Goal: Task Accomplishment & Management: Manage account settings

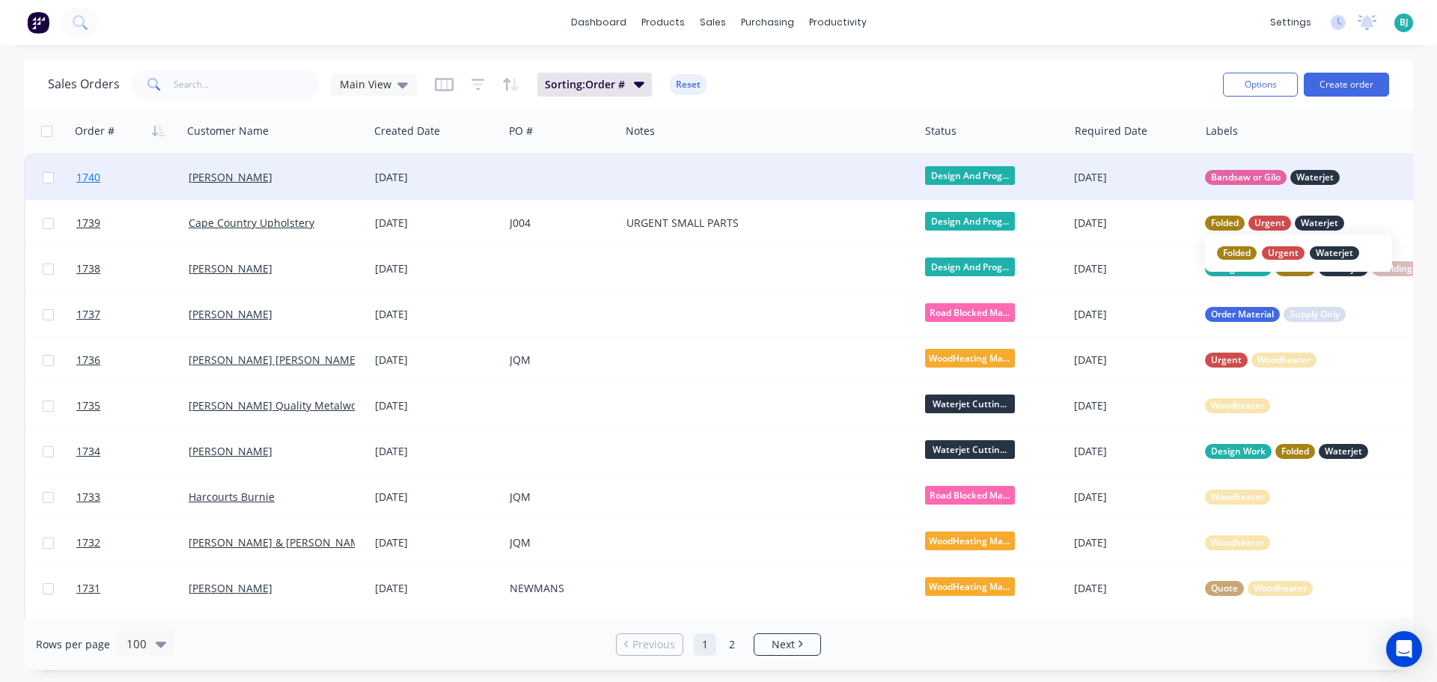
click at [156, 177] on link "1740" at bounding box center [132, 177] width 112 height 45
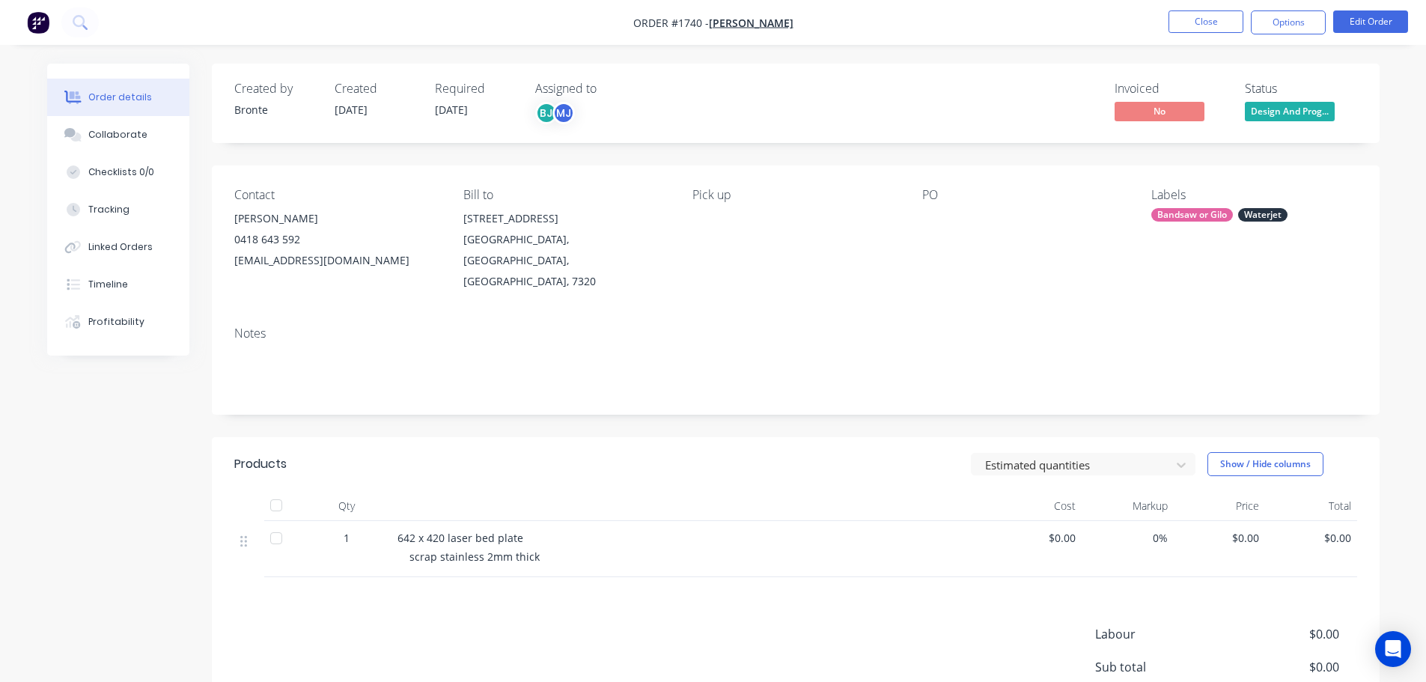
click at [1298, 102] on span "Design And Prog..." at bounding box center [1290, 111] width 90 height 19
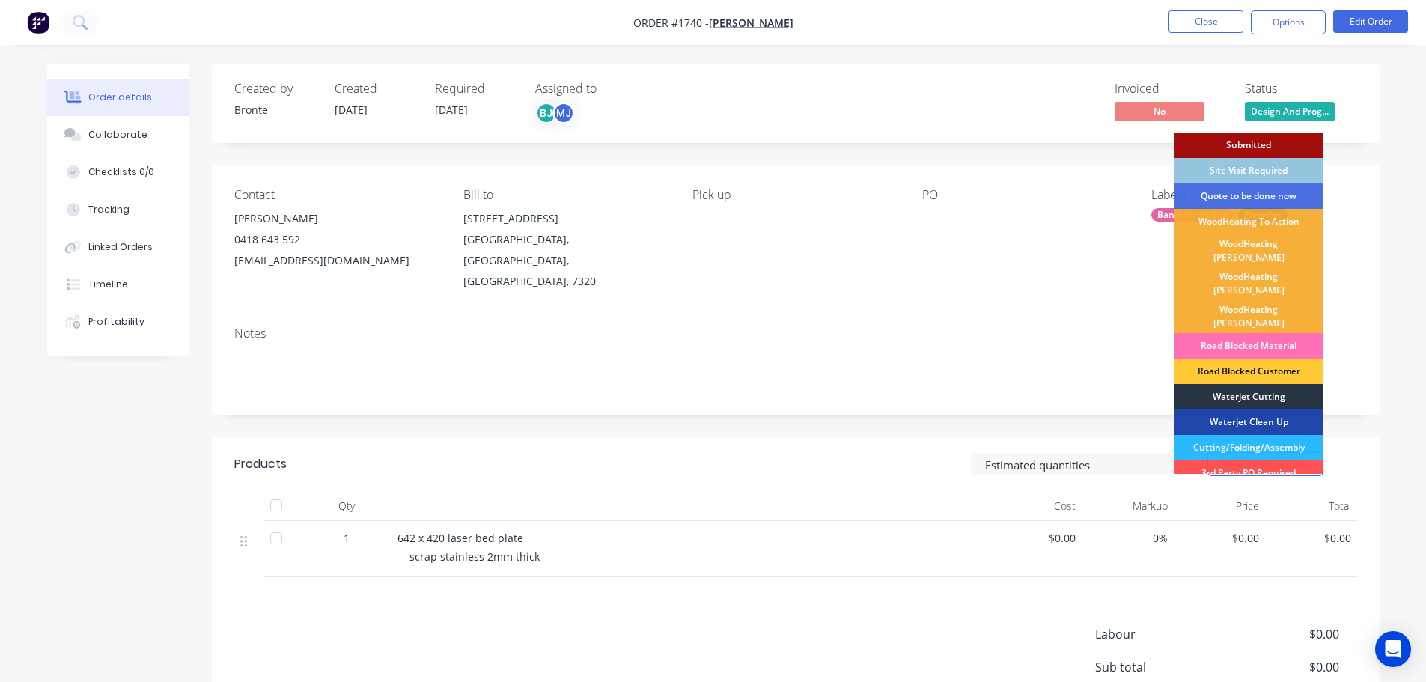
click at [1263, 384] on div "Waterjet Cutting" at bounding box center [1248, 396] width 150 height 25
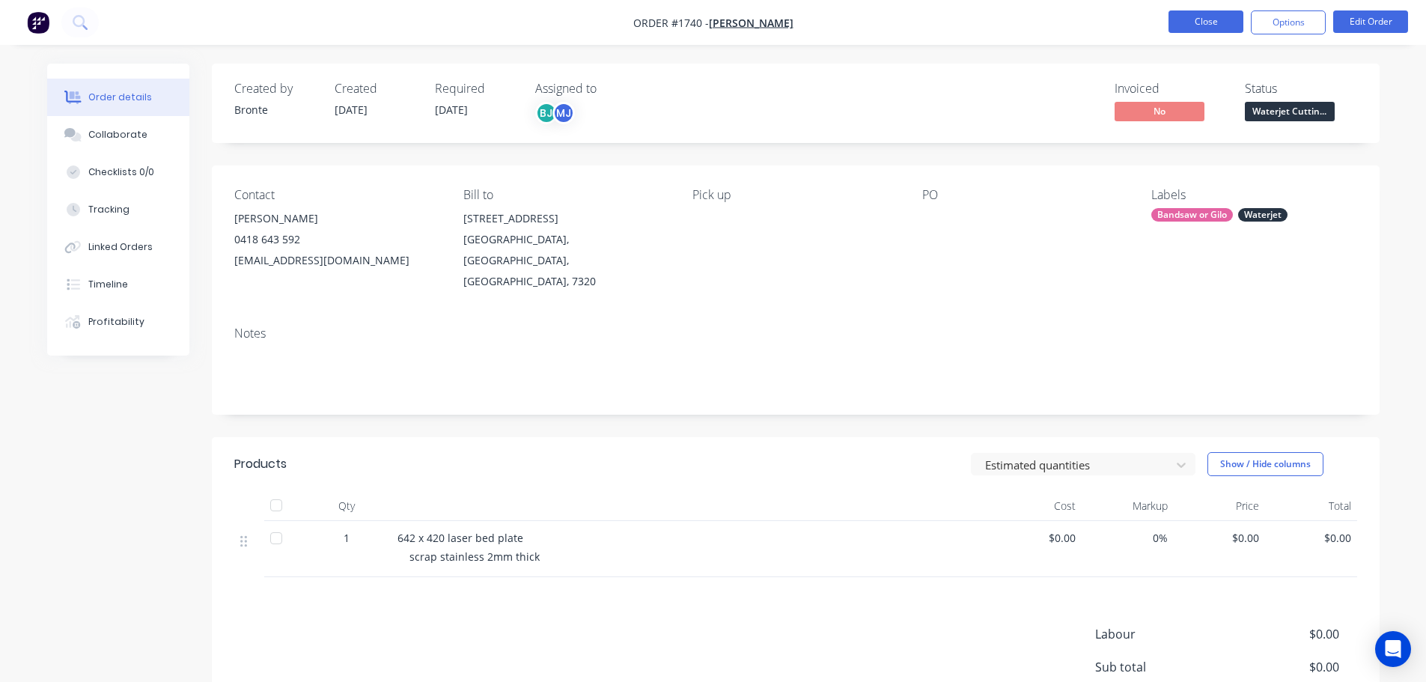
click at [1211, 19] on button "Close" at bounding box center [1205, 21] width 75 height 22
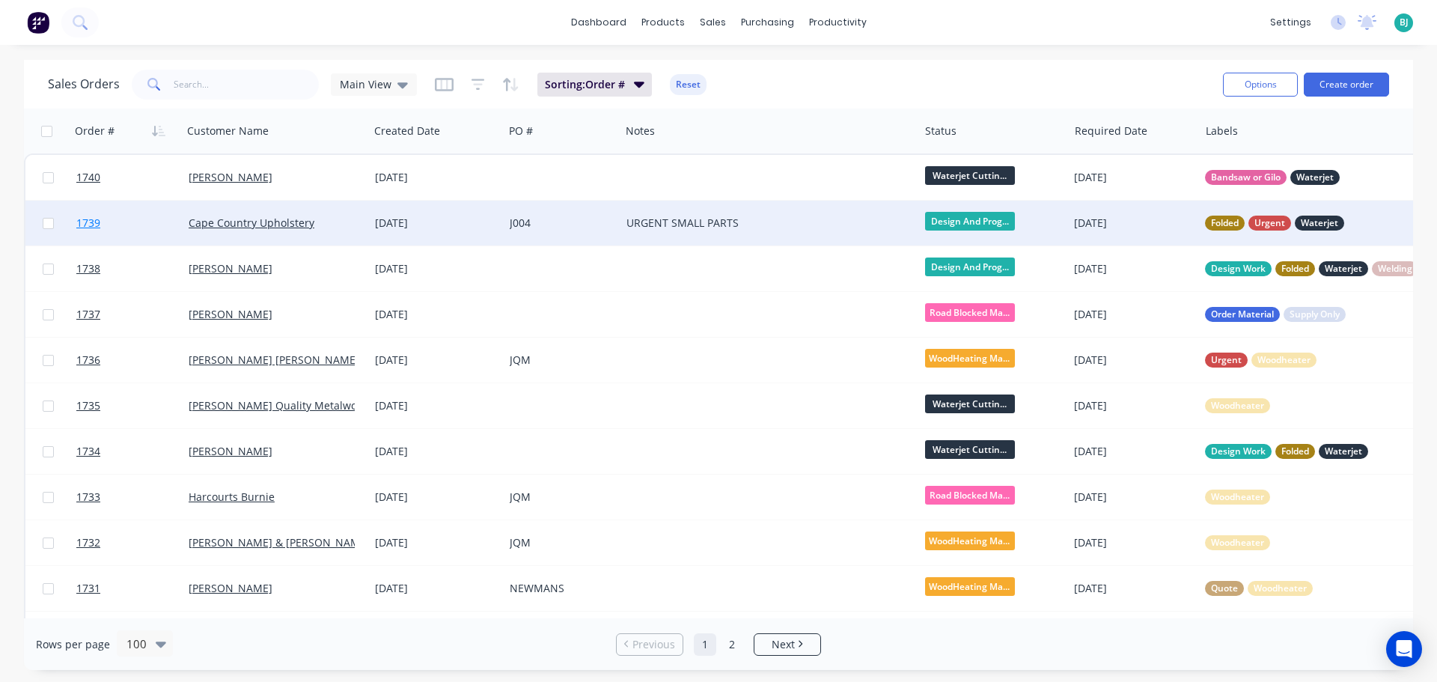
click at [163, 225] on link "1739" at bounding box center [132, 223] width 112 height 45
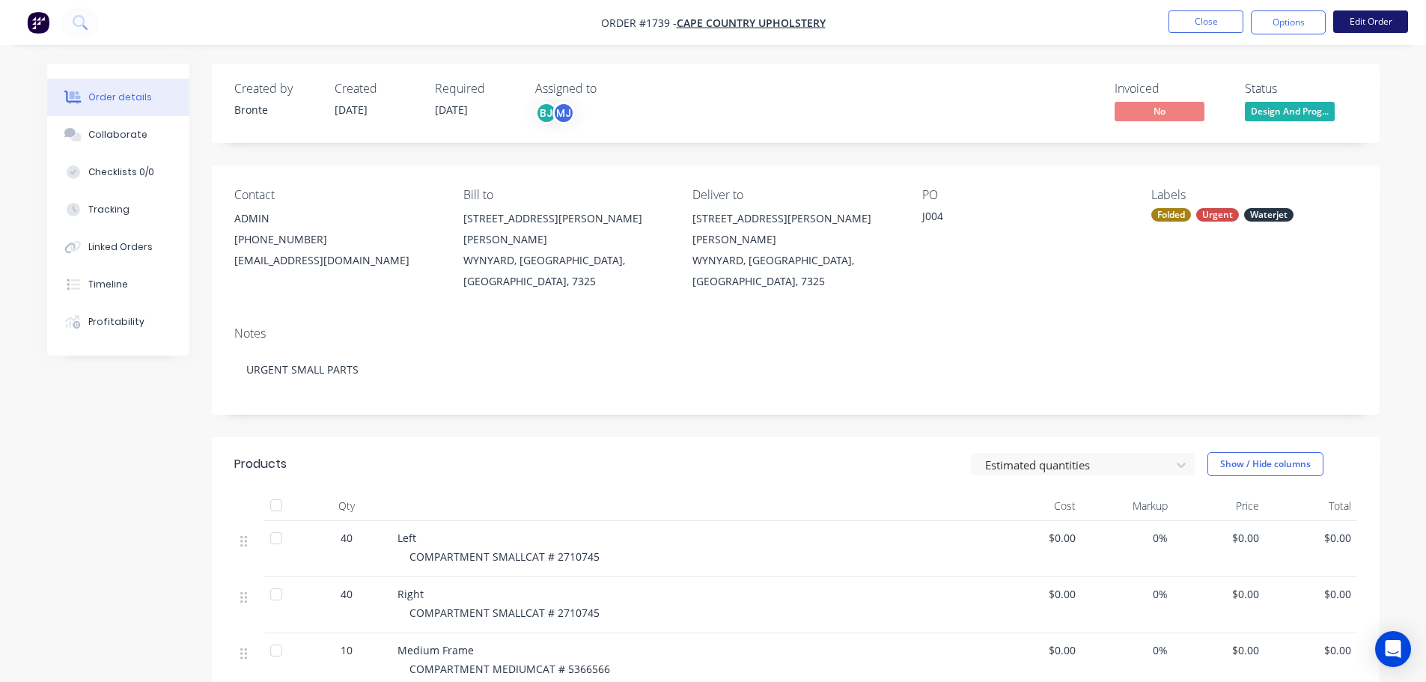
click at [1364, 18] on button "Edit Order" at bounding box center [1370, 21] width 75 height 22
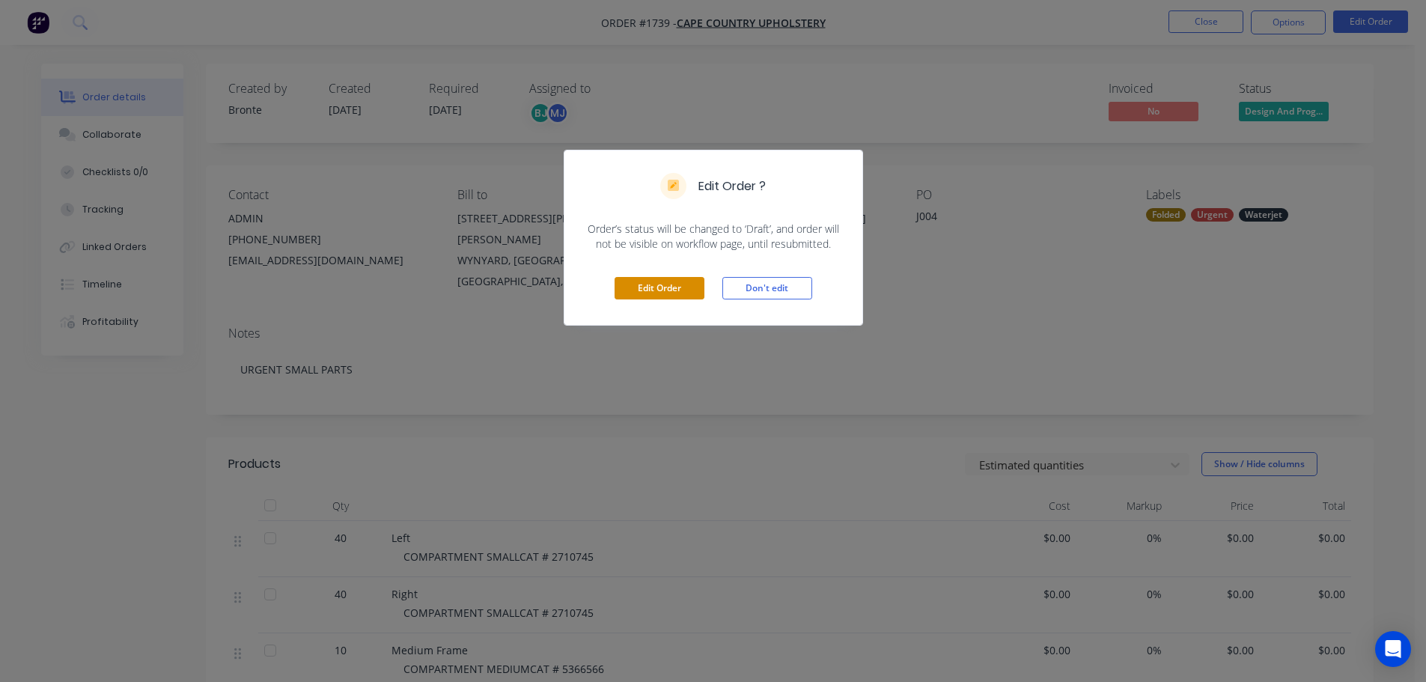
click at [670, 287] on button "Edit Order" at bounding box center [659, 288] width 90 height 22
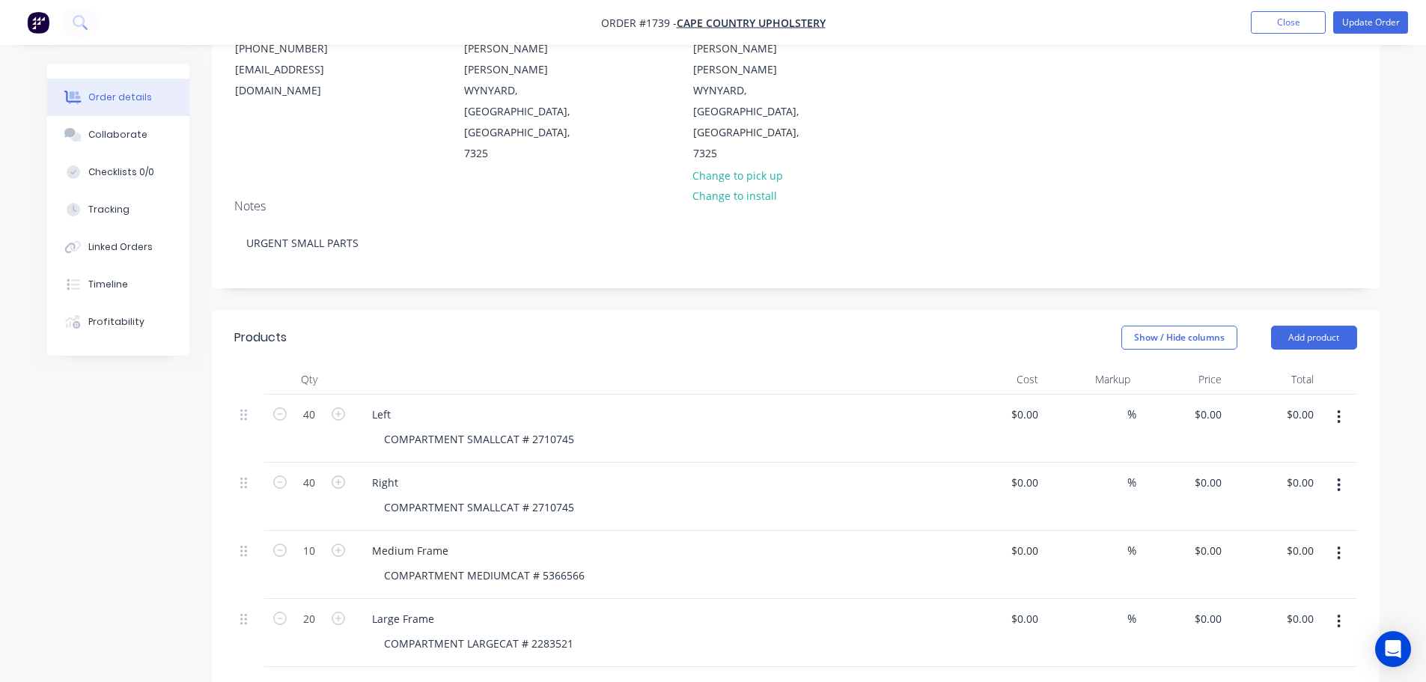
scroll to position [299, 0]
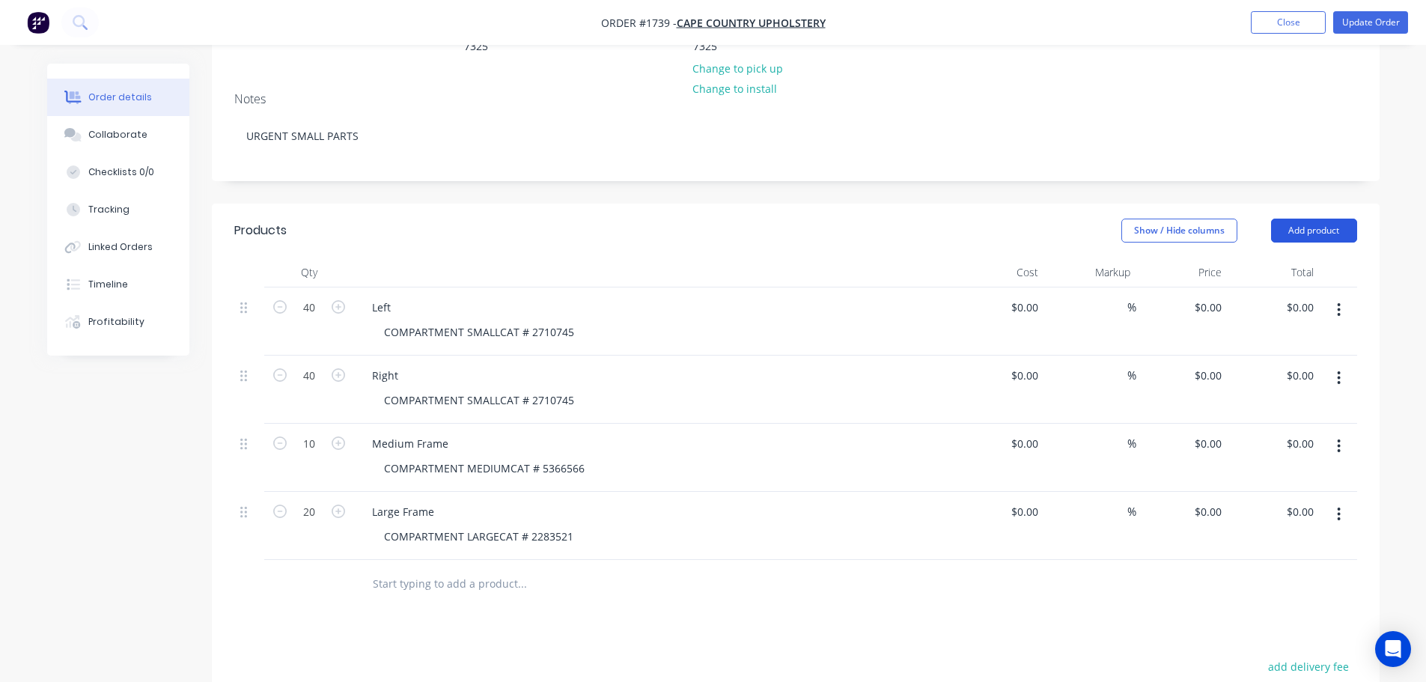
click at [1327, 219] on button "Add product" at bounding box center [1314, 231] width 86 height 24
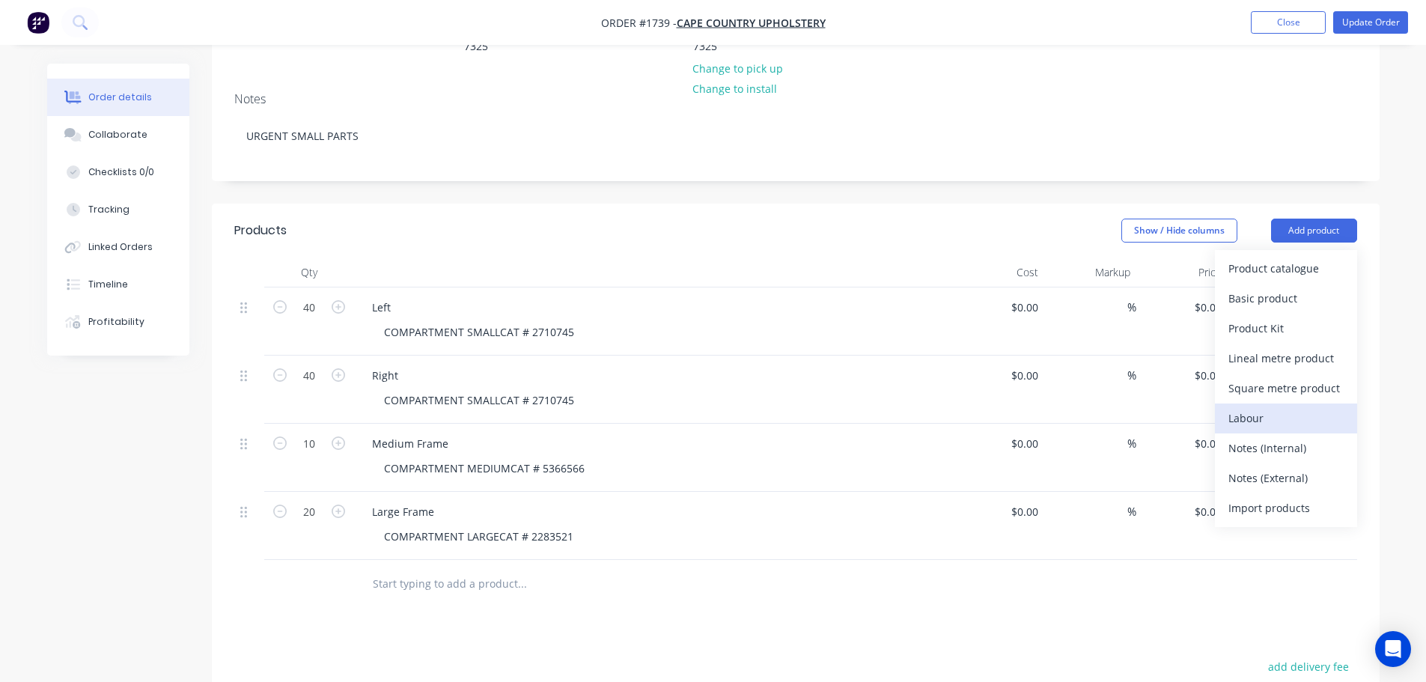
click at [1298, 407] on div "Labour" at bounding box center [1285, 418] width 115 height 22
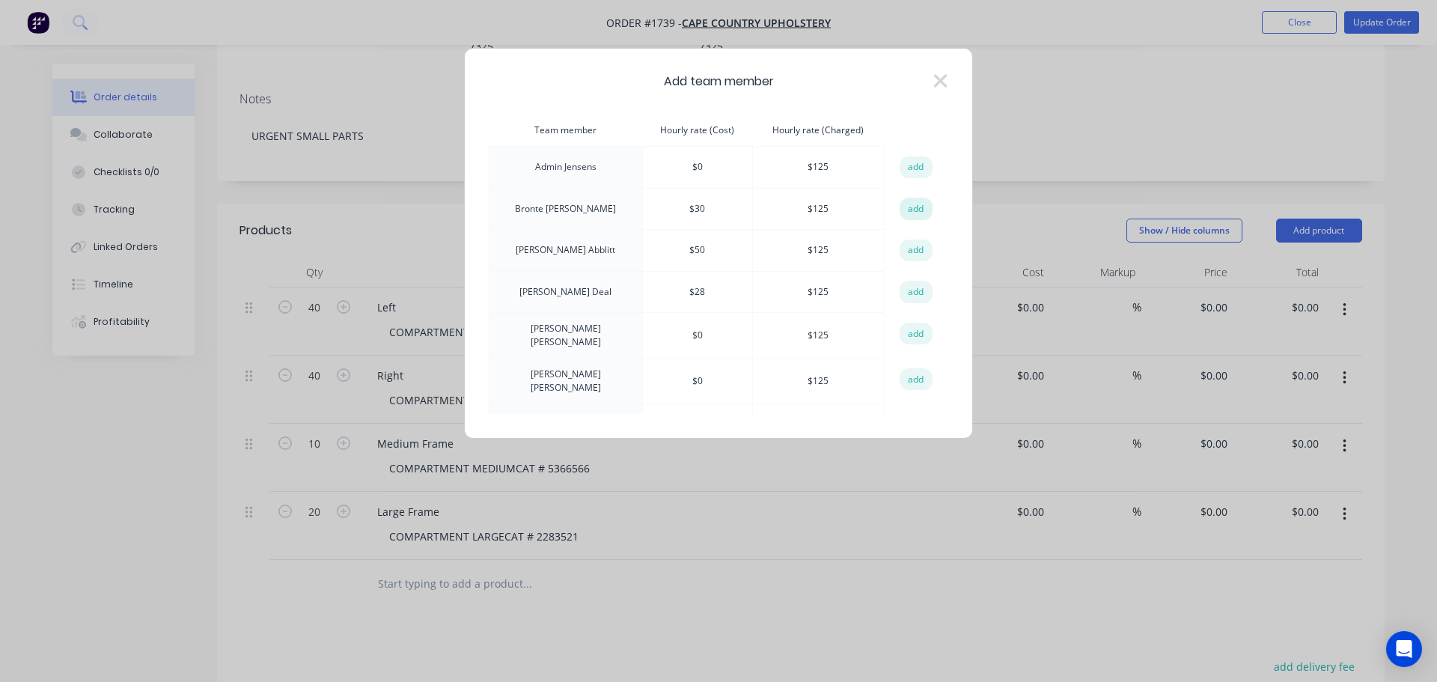
click at [911, 211] on button "add" at bounding box center [916, 209] width 33 height 22
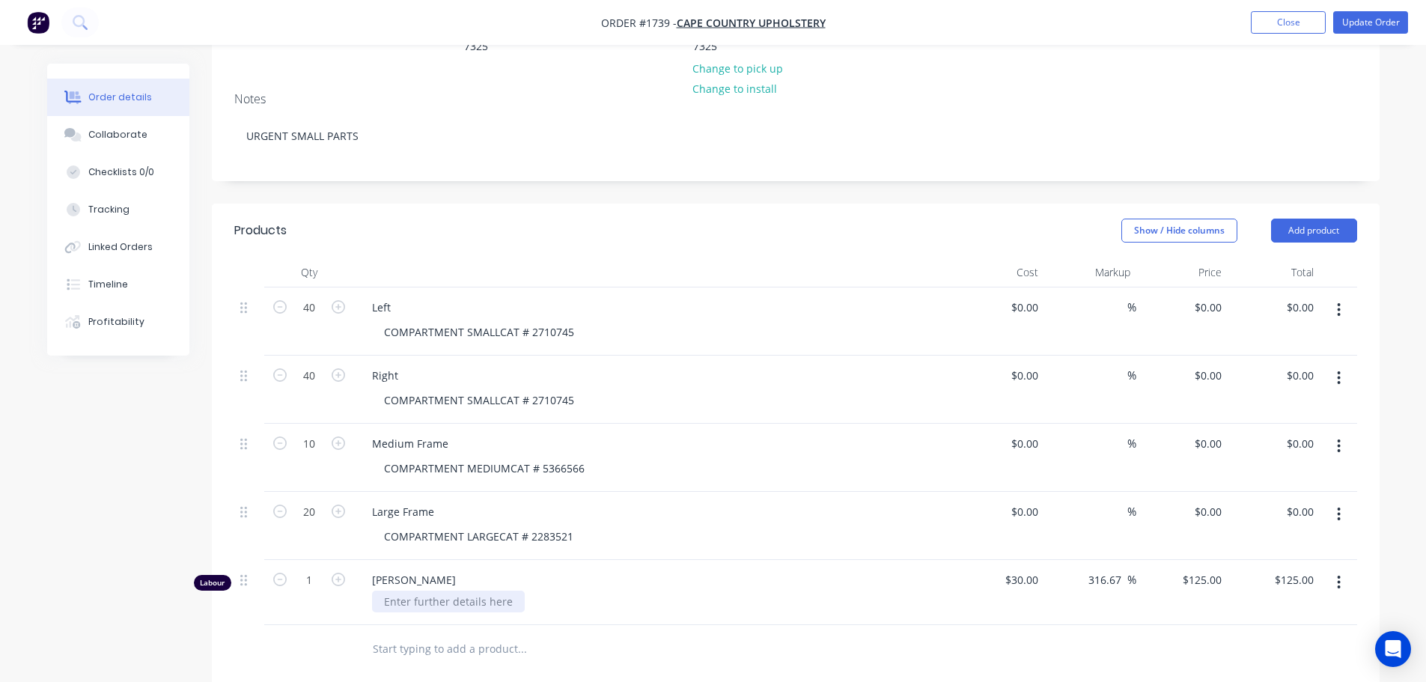
click at [427, 590] on div at bounding box center [448, 601] width 153 height 22
click at [620, 635] on div "Products Show / Hide columns Add product Qty Cost Markup Price Total 40 Left CO…" at bounding box center [795, 618] width 1167 height 829
click at [1369, 29] on button "Update Order" at bounding box center [1370, 22] width 75 height 22
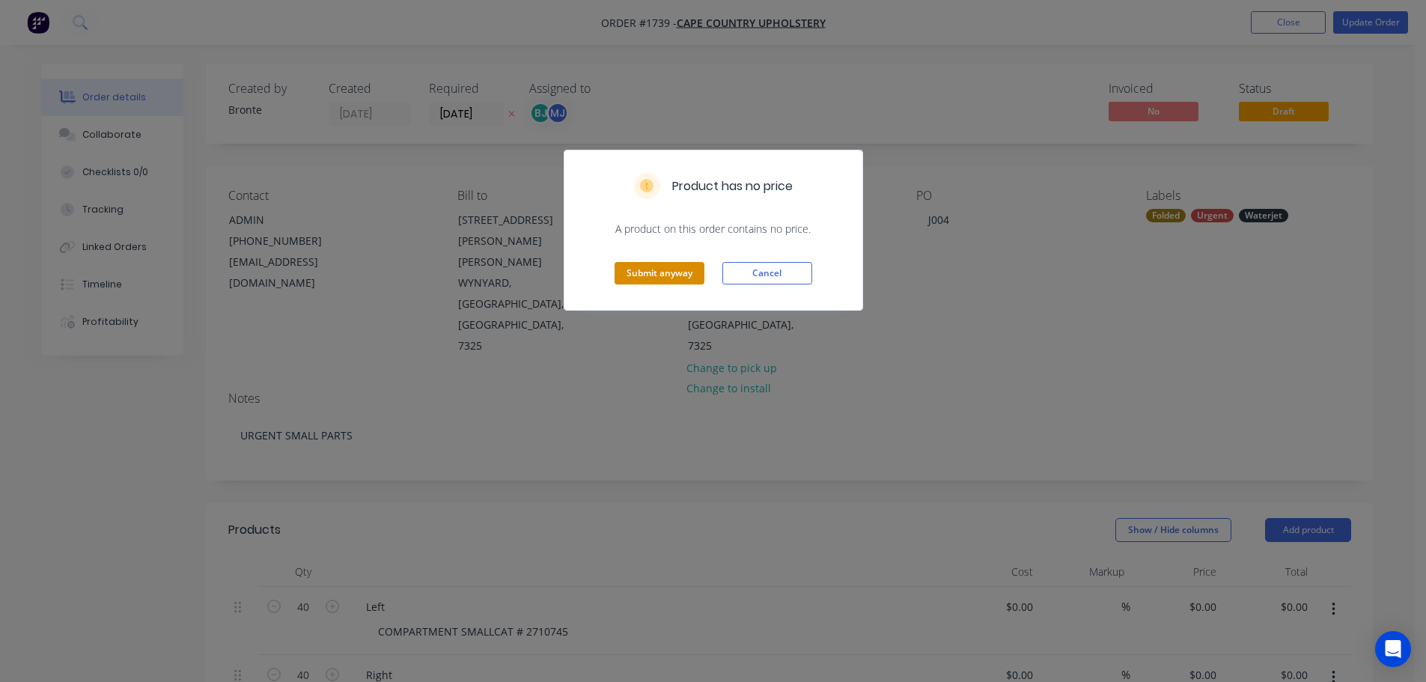
click at [670, 268] on button "Submit anyway" at bounding box center [659, 273] width 90 height 22
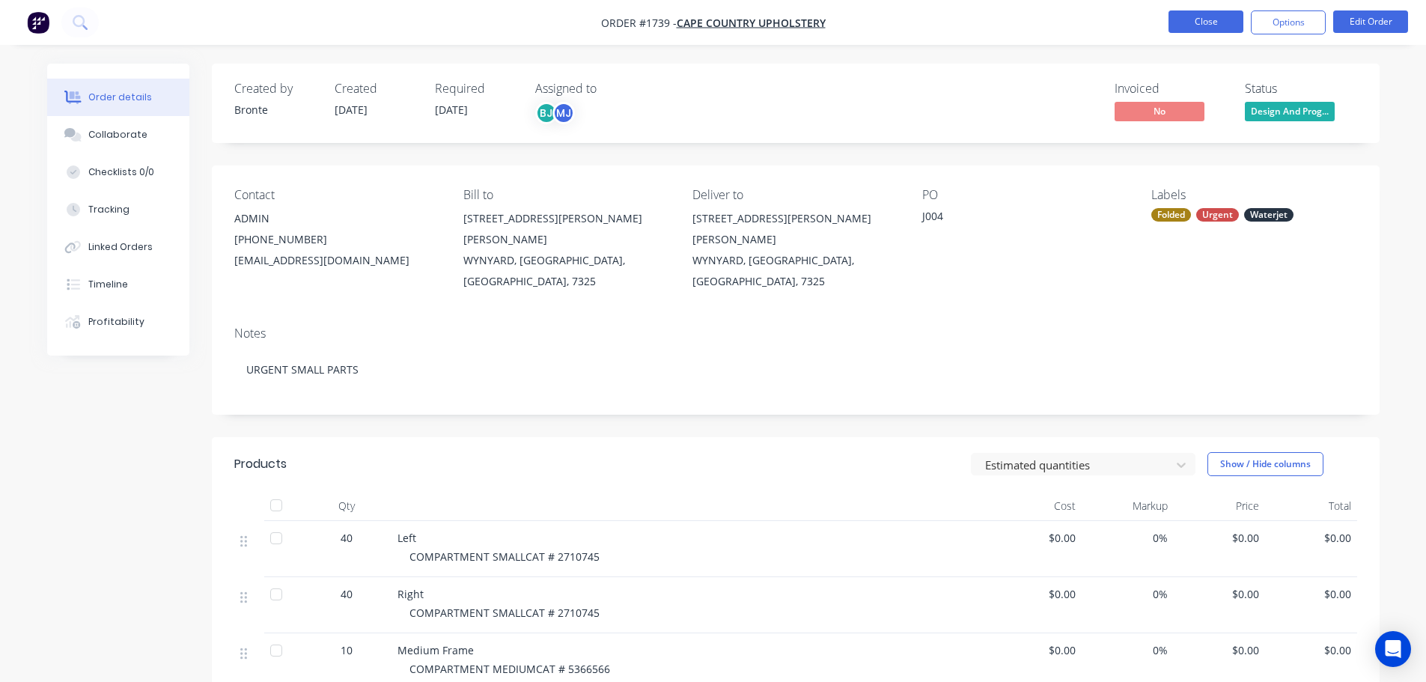
click at [1190, 14] on button "Close" at bounding box center [1205, 21] width 75 height 22
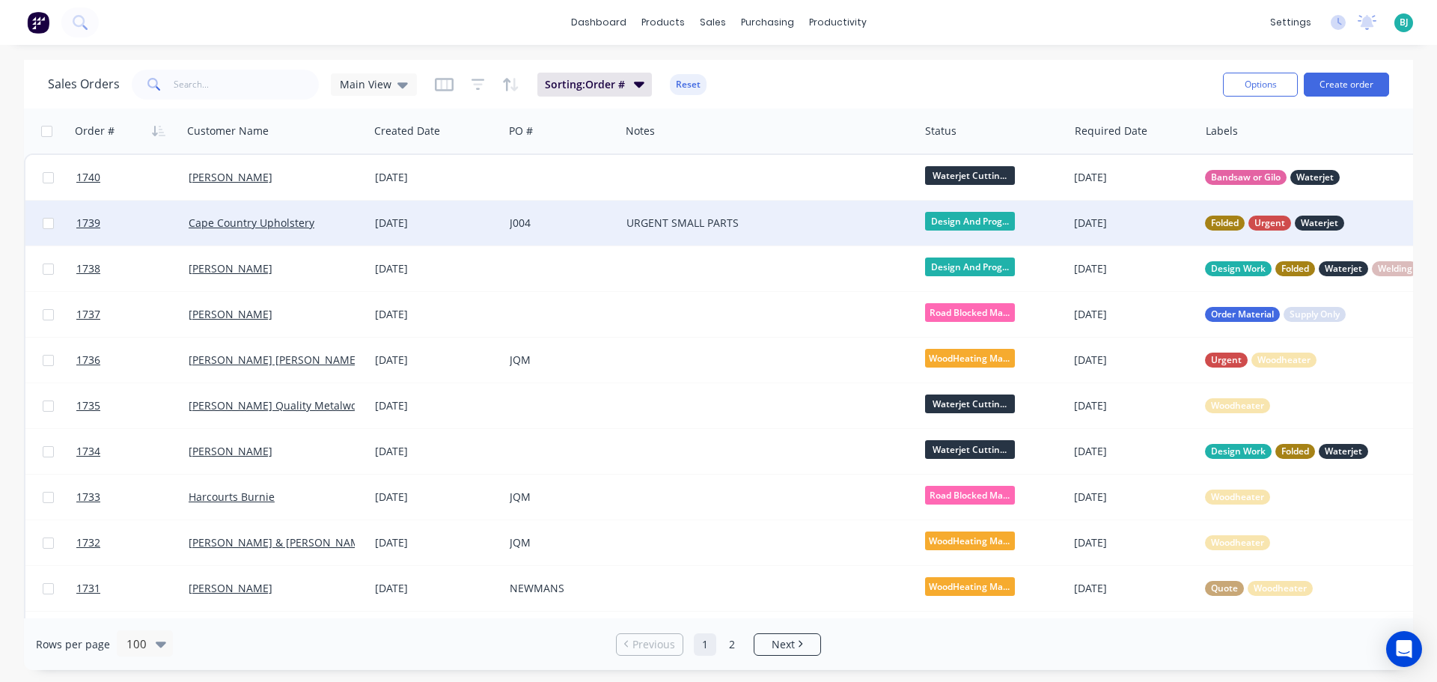
click at [989, 218] on span "Design And Prog..." at bounding box center [970, 221] width 90 height 19
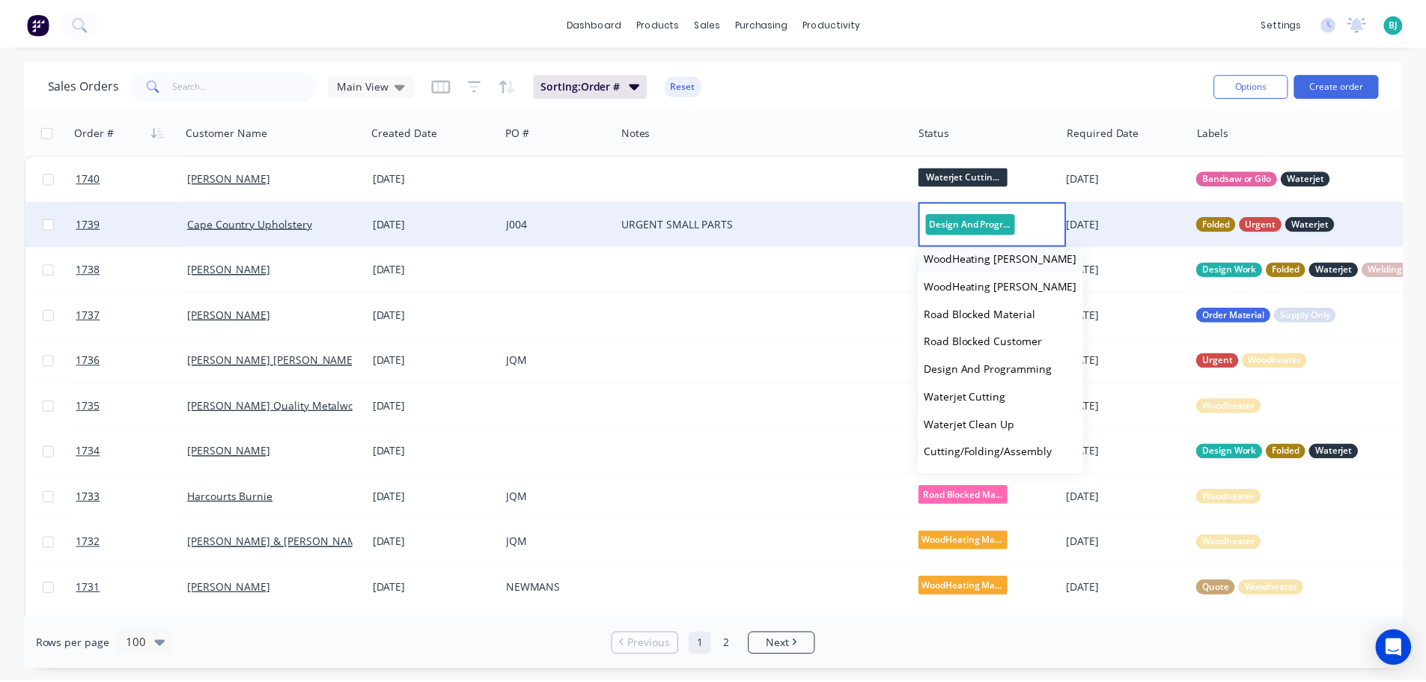
scroll to position [225, 0]
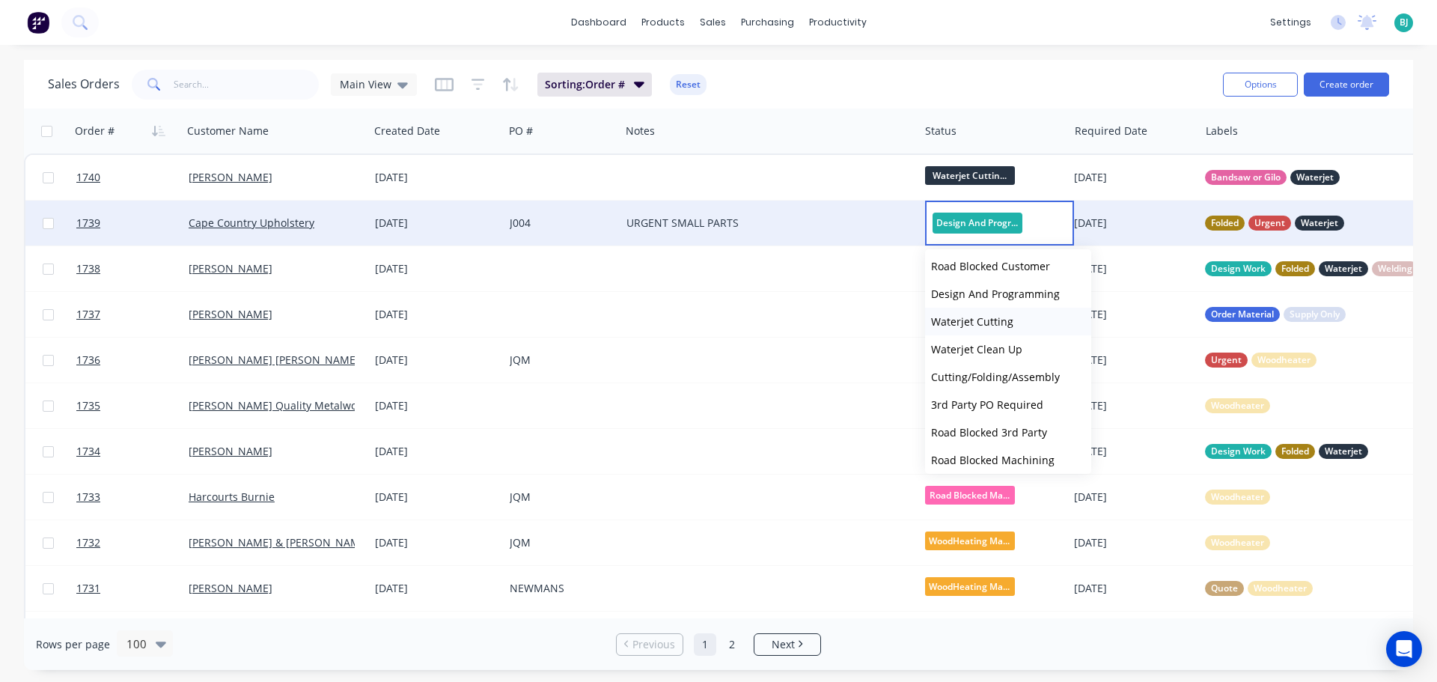
click at [995, 316] on span "Waterjet Cutting" at bounding box center [972, 321] width 82 height 14
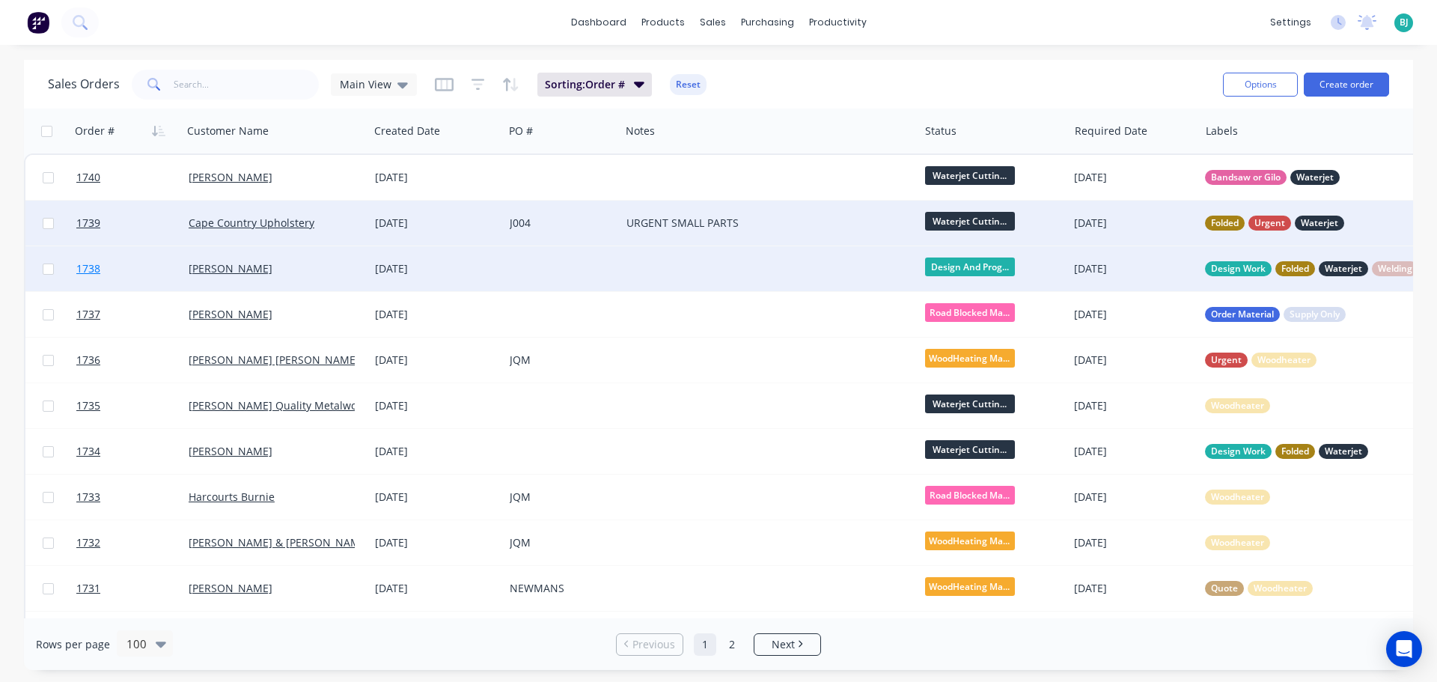
click at [156, 269] on link "1738" at bounding box center [132, 268] width 112 height 45
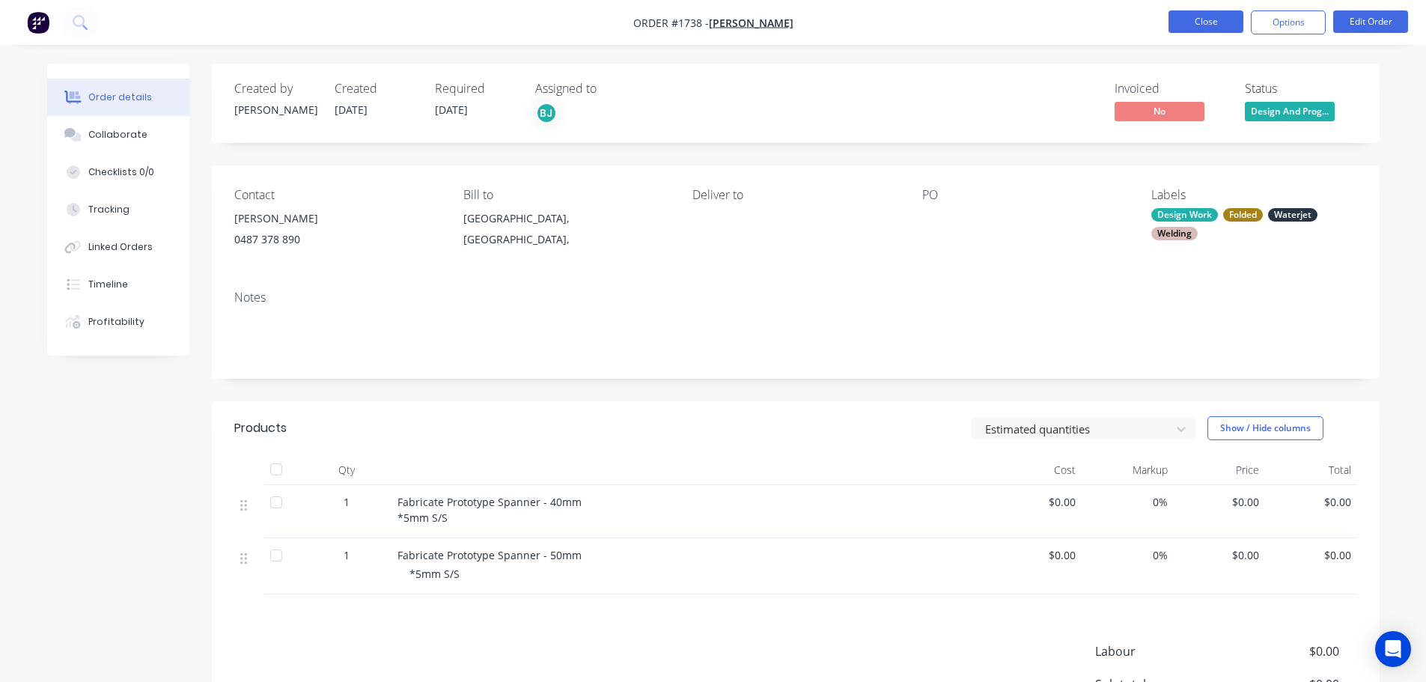
click at [1231, 26] on button "Close" at bounding box center [1205, 21] width 75 height 22
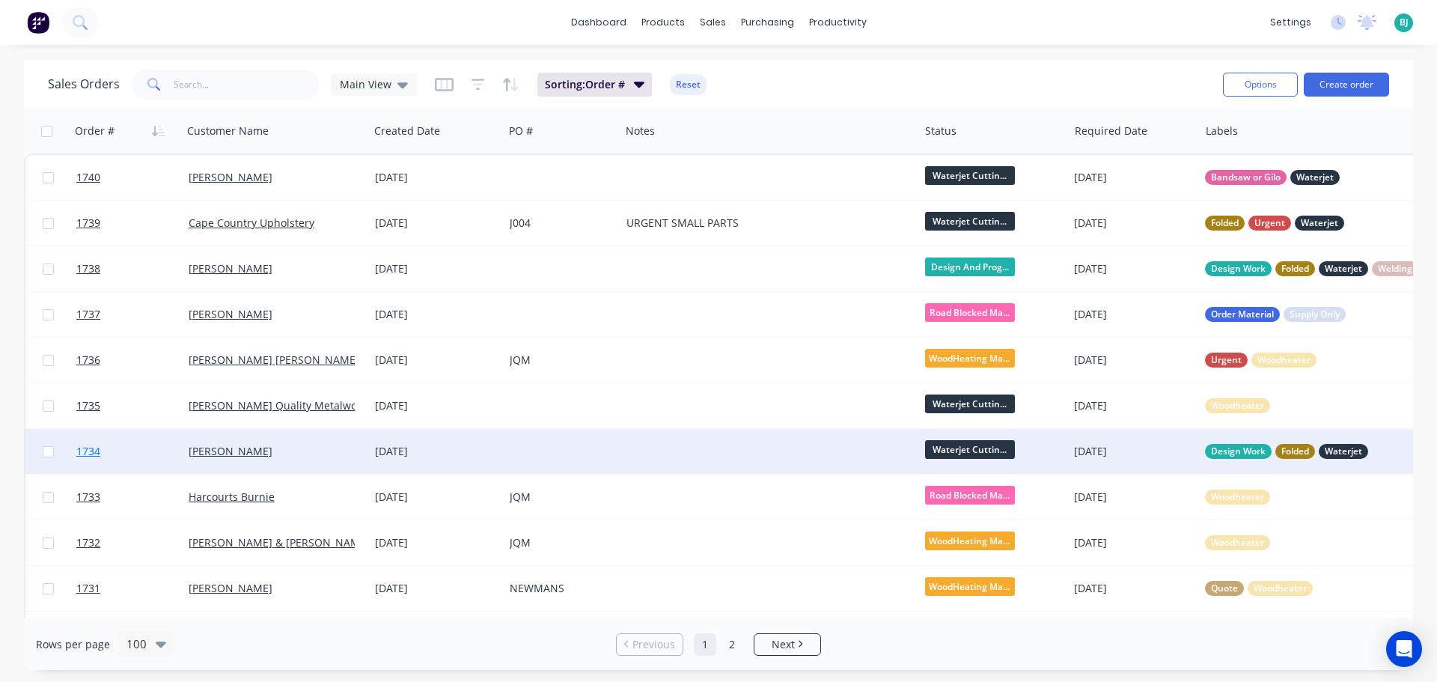
click at [168, 459] on link "1734" at bounding box center [132, 451] width 112 height 45
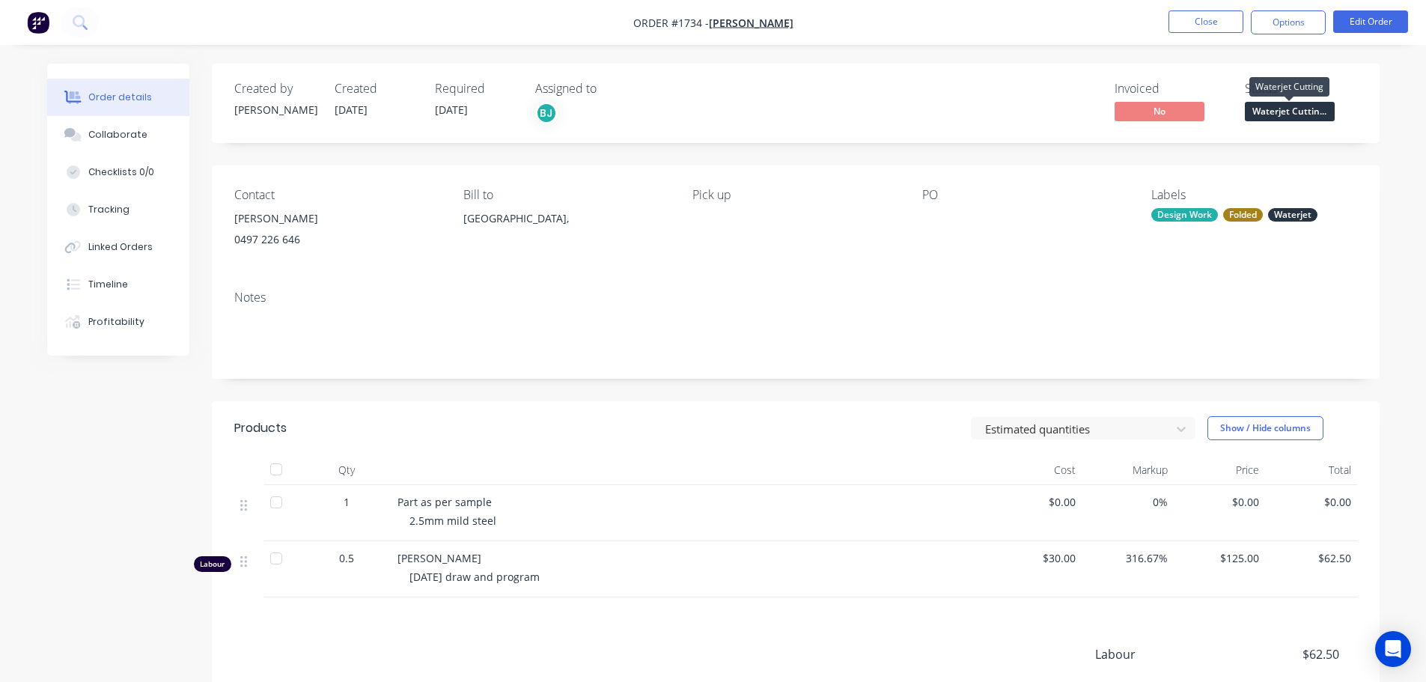
click at [1271, 116] on span "Waterjet Cuttin..." at bounding box center [1290, 111] width 90 height 19
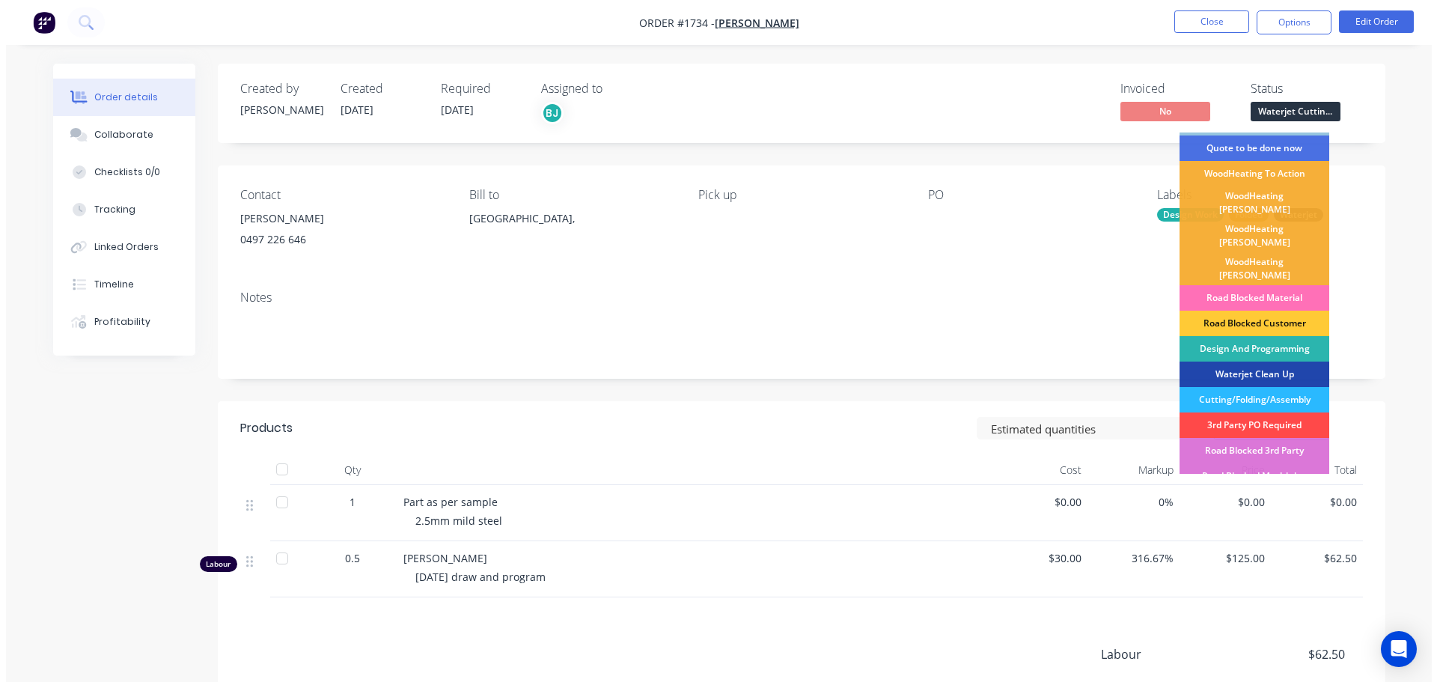
scroll to position [75, 0]
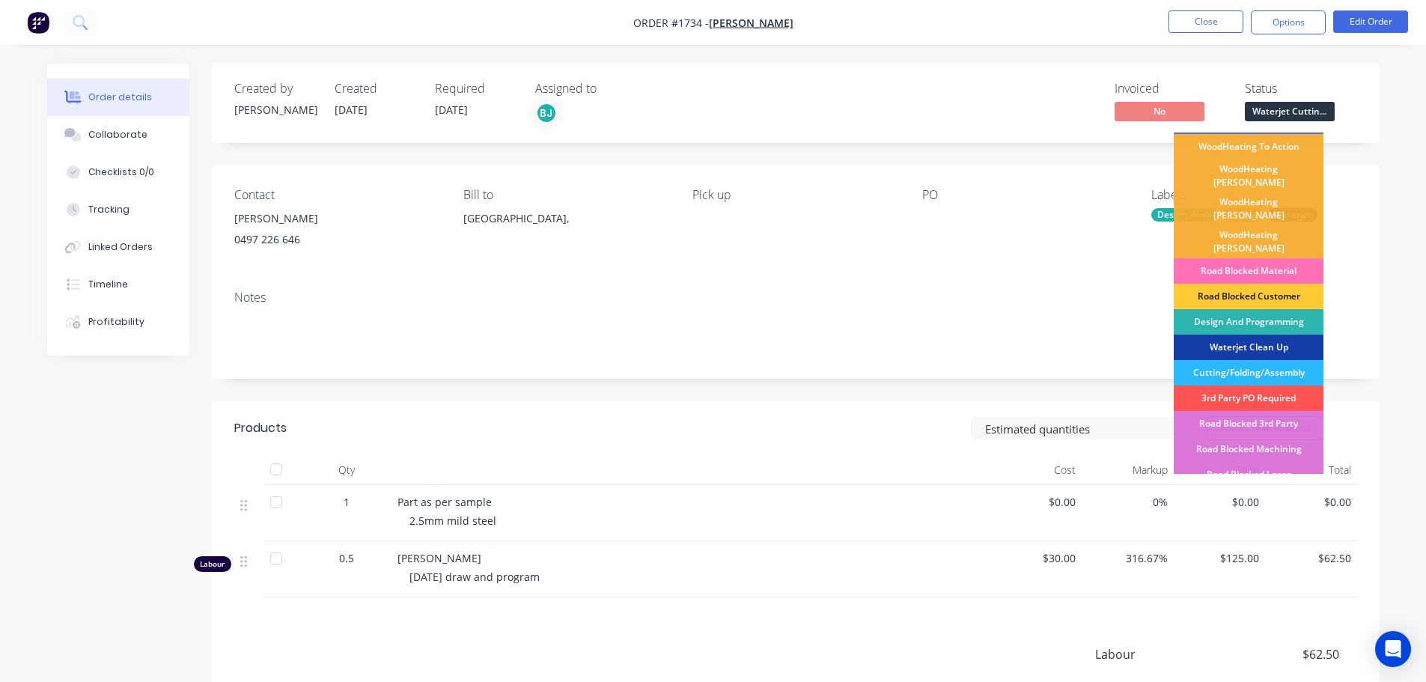
click at [1274, 335] on div "Waterjet Clean Up" at bounding box center [1248, 347] width 150 height 25
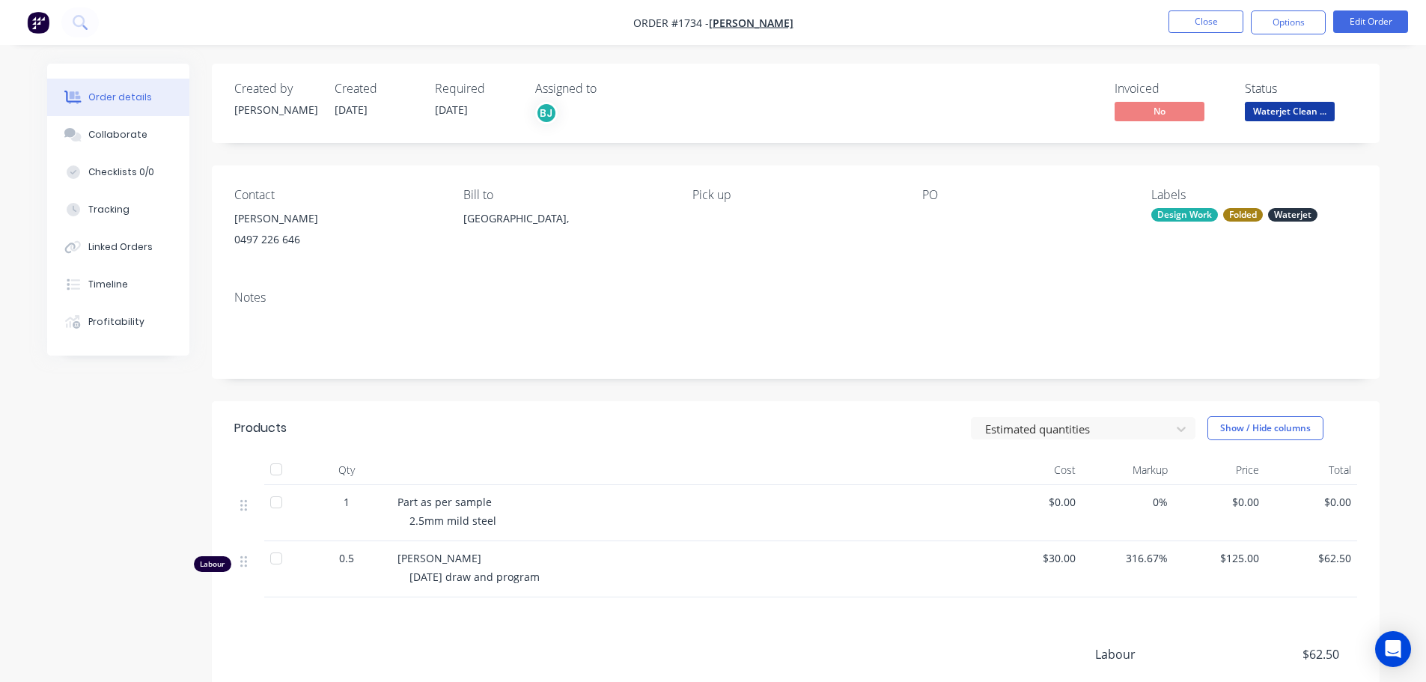
click at [1225, 34] on nav "Order #1734 - [PERSON_NAME] Close Options Edit Order" at bounding box center [713, 22] width 1426 height 45
click at [1222, 27] on button "Close" at bounding box center [1205, 21] width 75 height 22
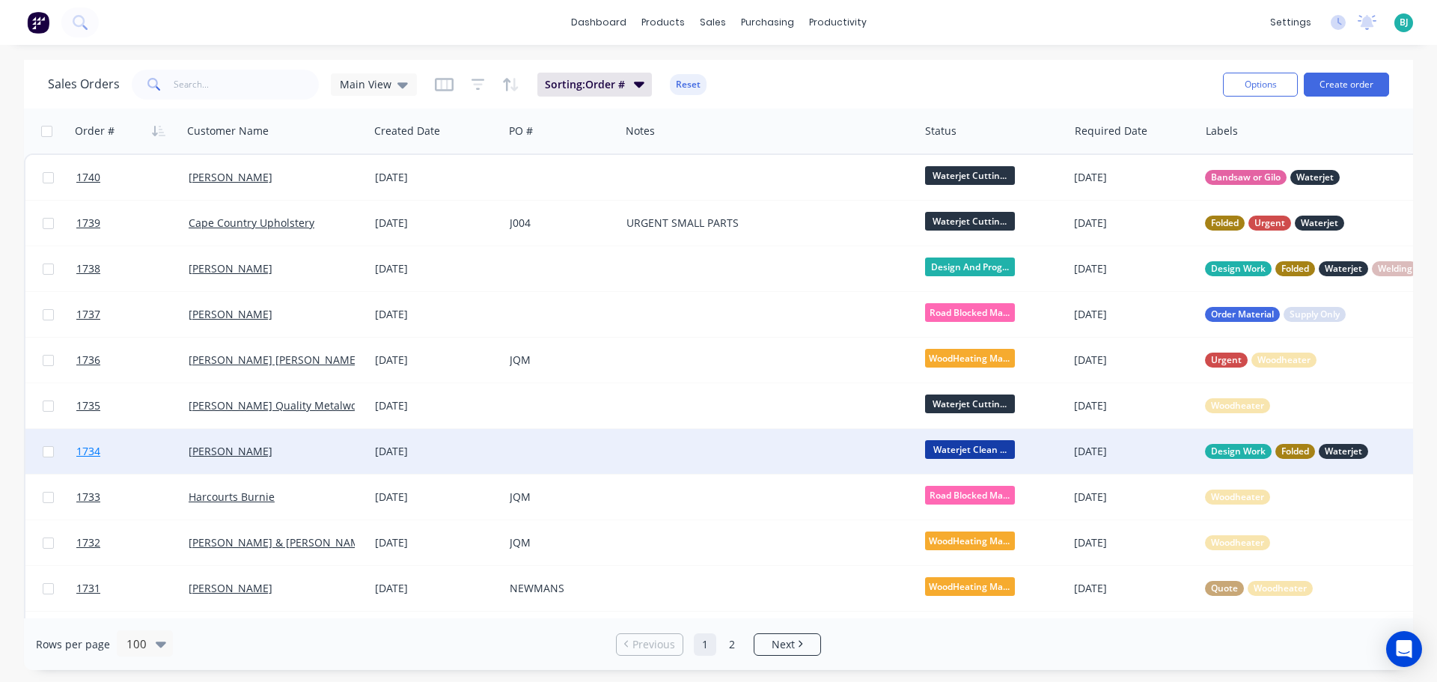
click at [146, 451] on link "1734" at bounding box center [132, 451] width 112 height 45
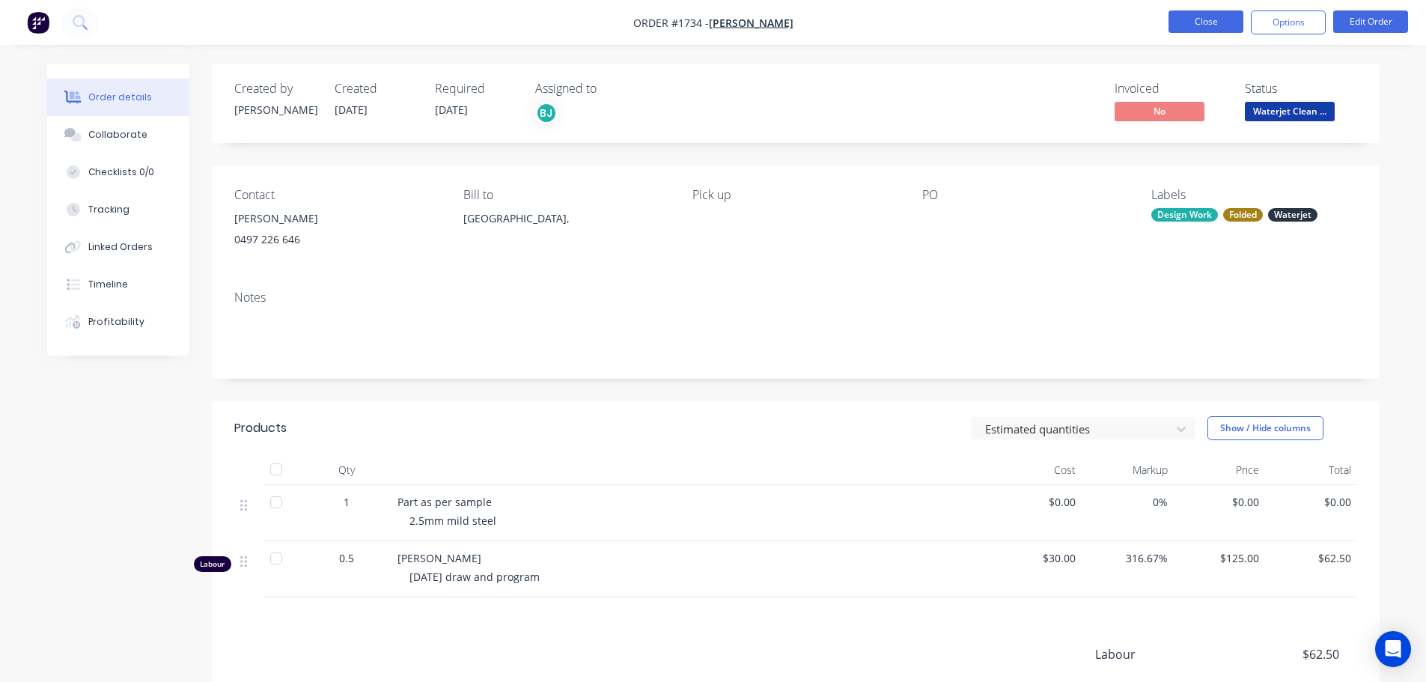
click at [1209, 25] on button "Close" at bounding box center [1205, 21] width 75 height 22
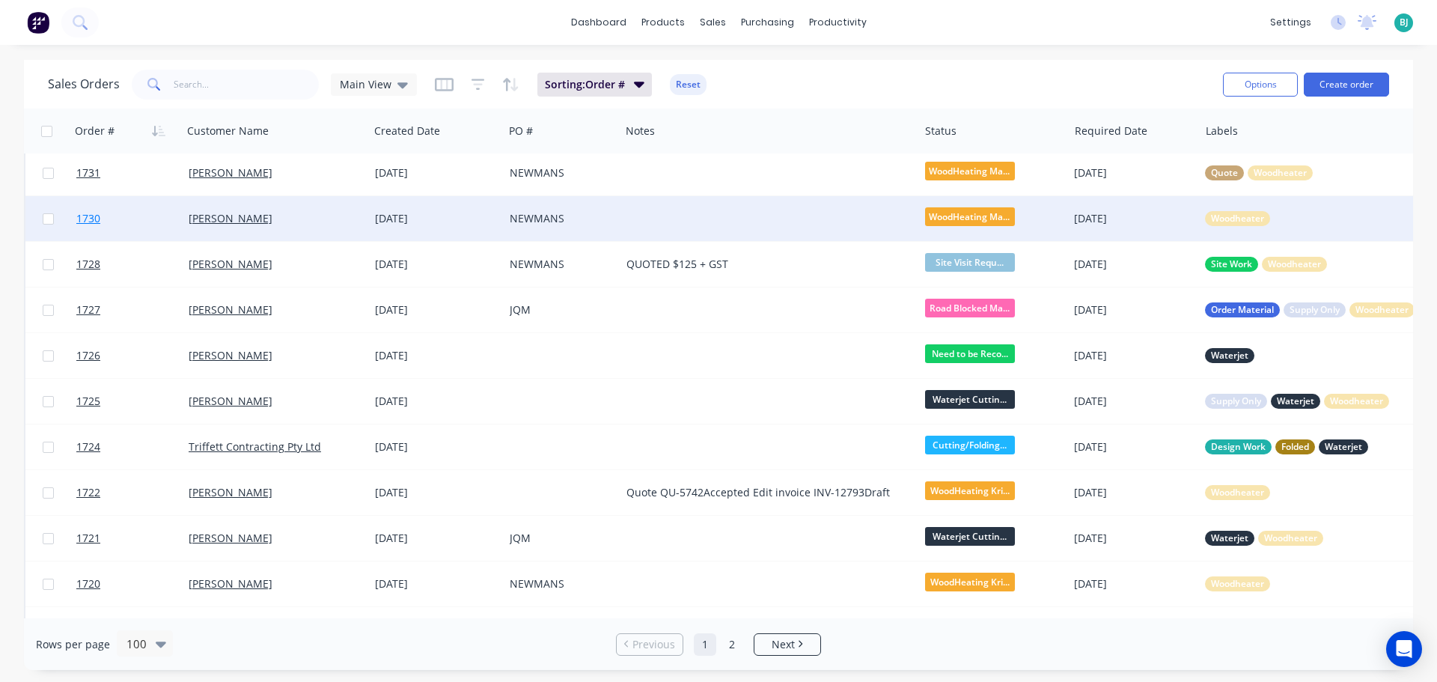
scroll to position [449, 0]
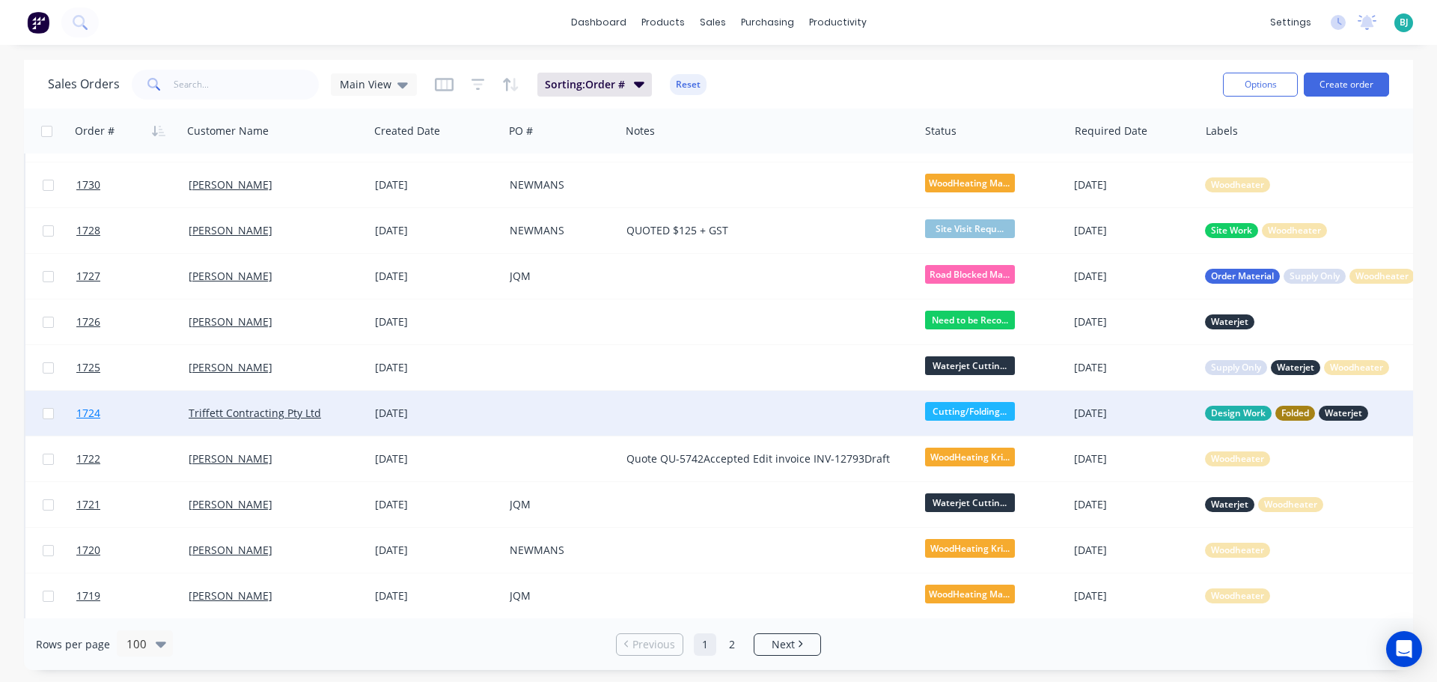
click at [160, 406] on link "1724" at bounding box center [132, 413] width 112 height 45
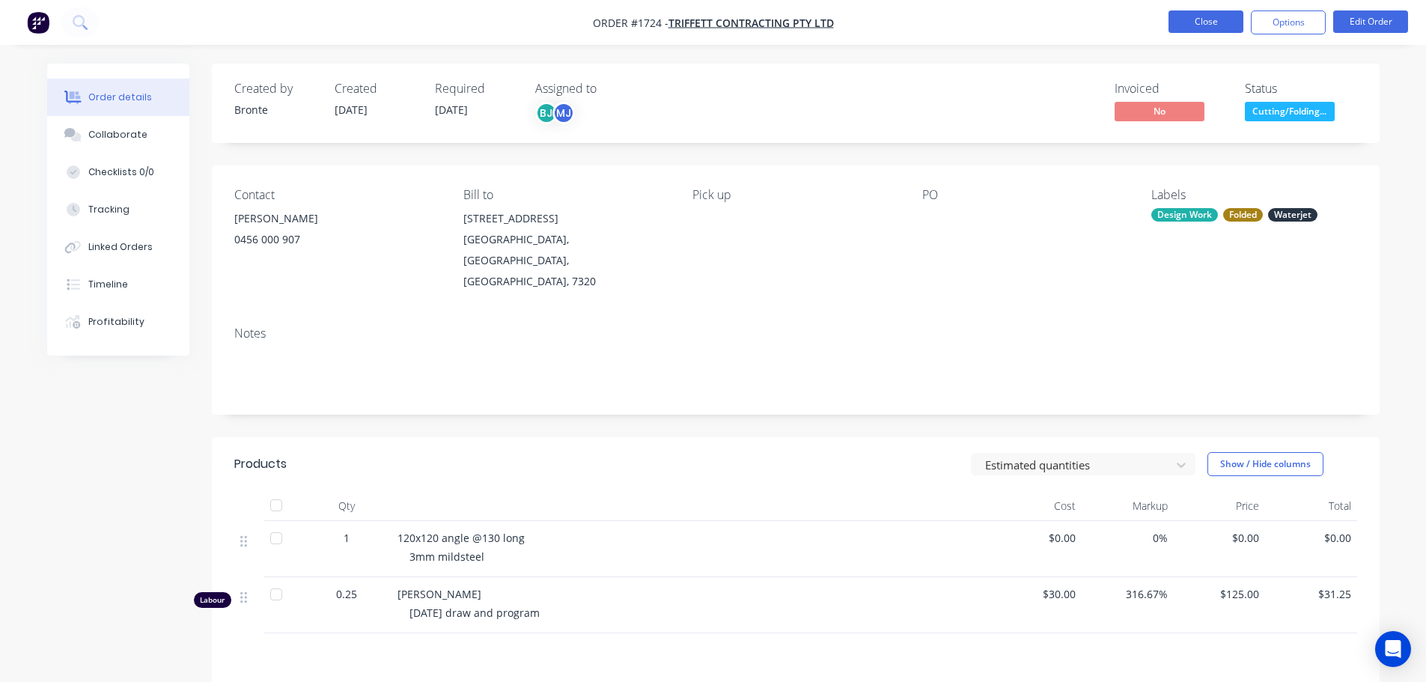
click at [1209, 27] on button "Close" at bounding box center [1205, 21] width 75 height 22
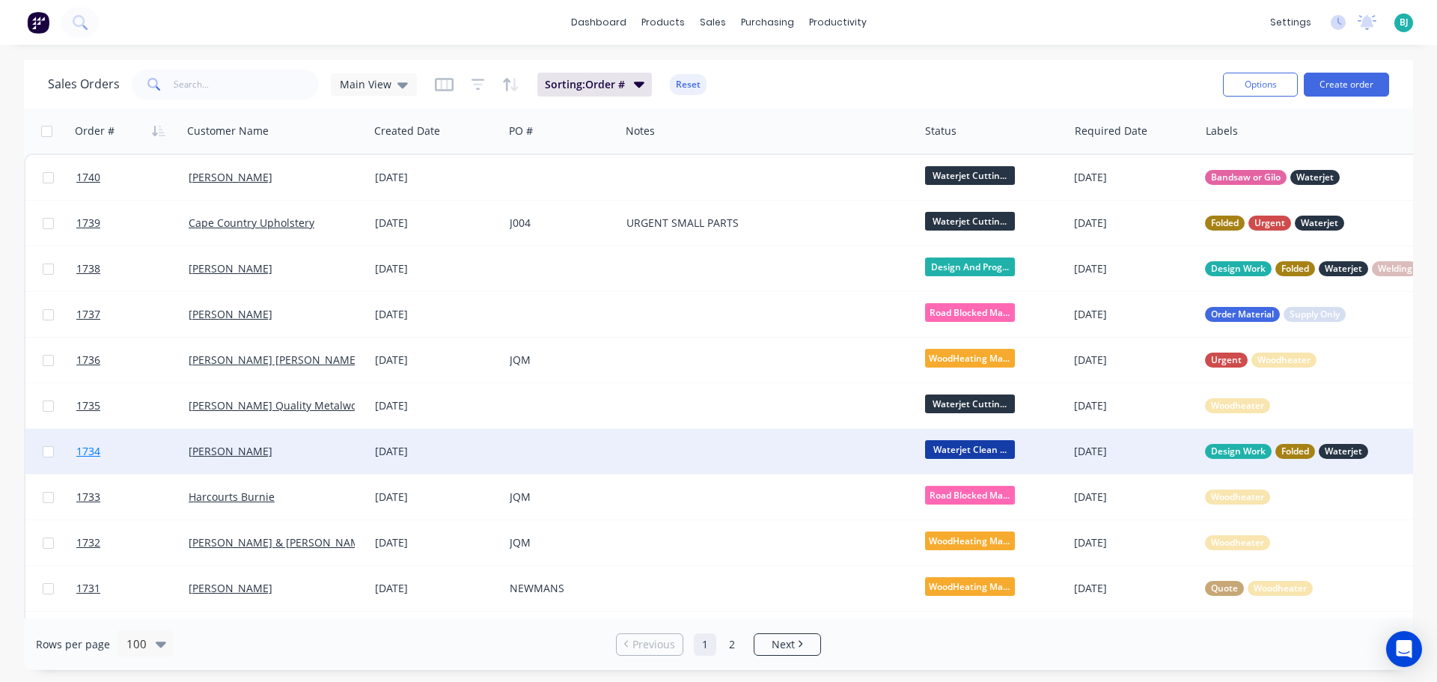
click at [159, 460] on link "1734" at bounding box center [132, 451] width 112 height 45
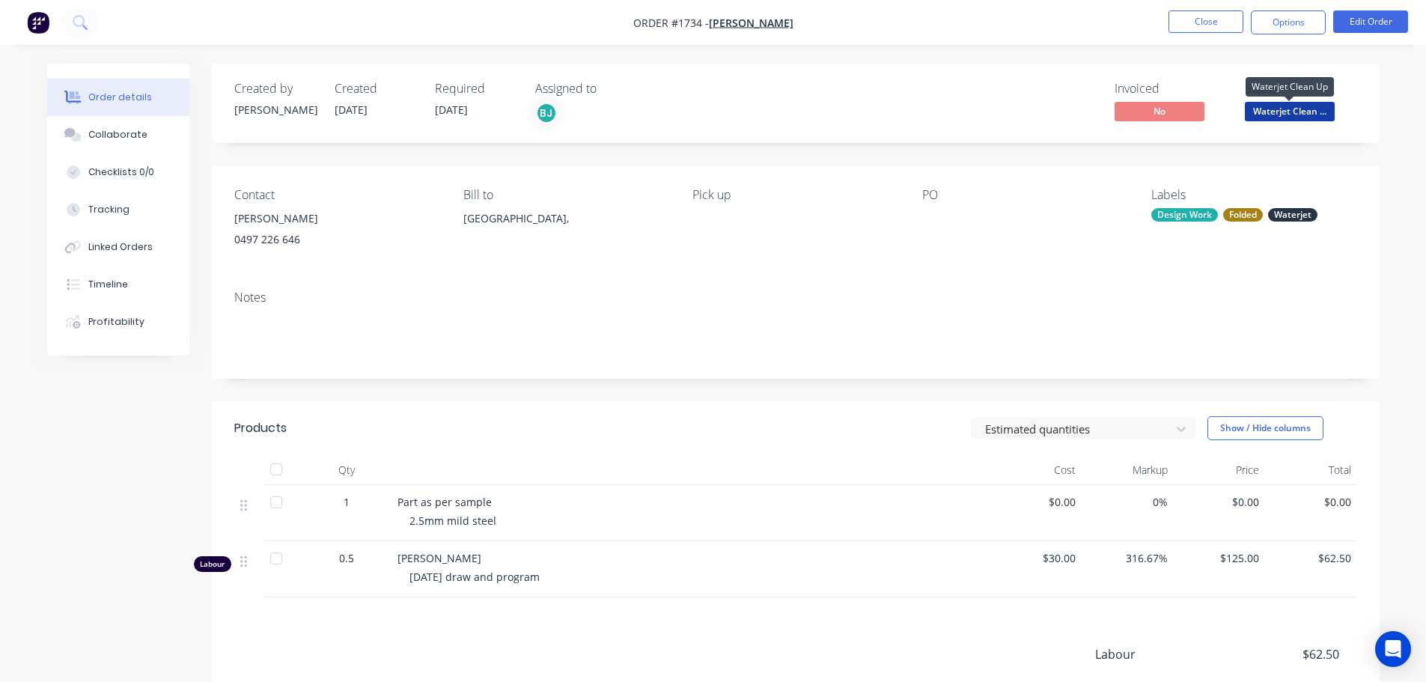
drag, startPoint x: 1301, startPoint y: 107, endPoint x: 1301, endPoint y: 120, distance: 13.5
click at [1302, 107] on span "Waterjet Clean ..." at bounding box center [1290, 111] width 90 height 19
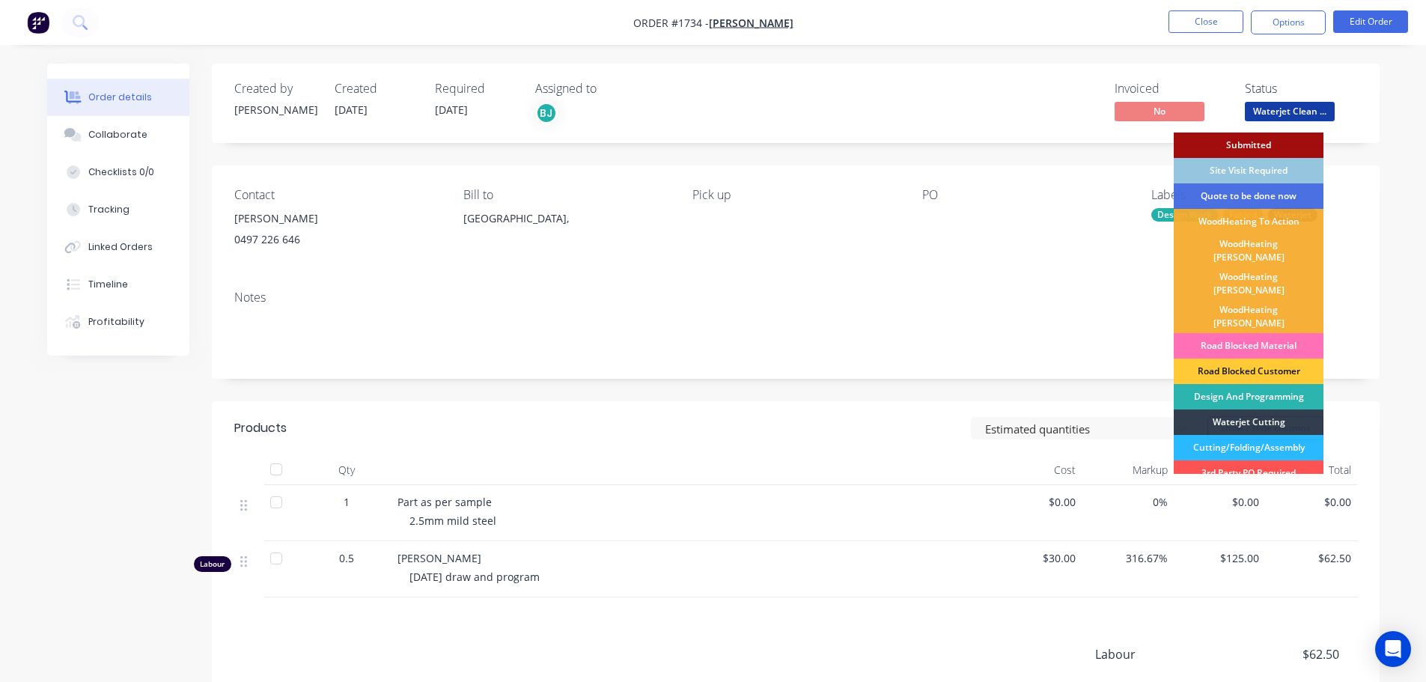
click at [1378, 272] on div "Contact [PERSON_NAME] [PHONE_NUMBER] Bill to [GEOGRAPHIC_DATA], Pick up PO Labe…" at bounding box center [795, 221] width 1167 height 113
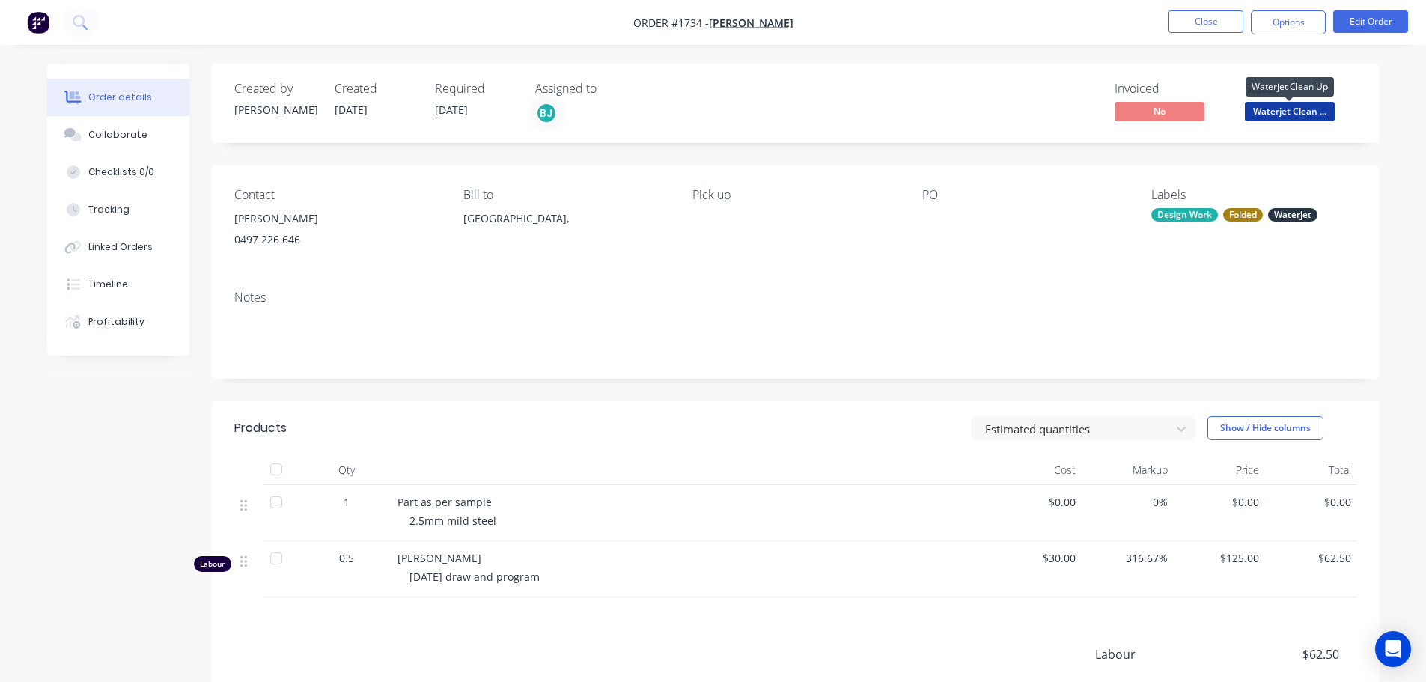
click at [1261, 108] on span "Waterjet Clean ..." at bounding box center [1290, 111] width 90 height 19
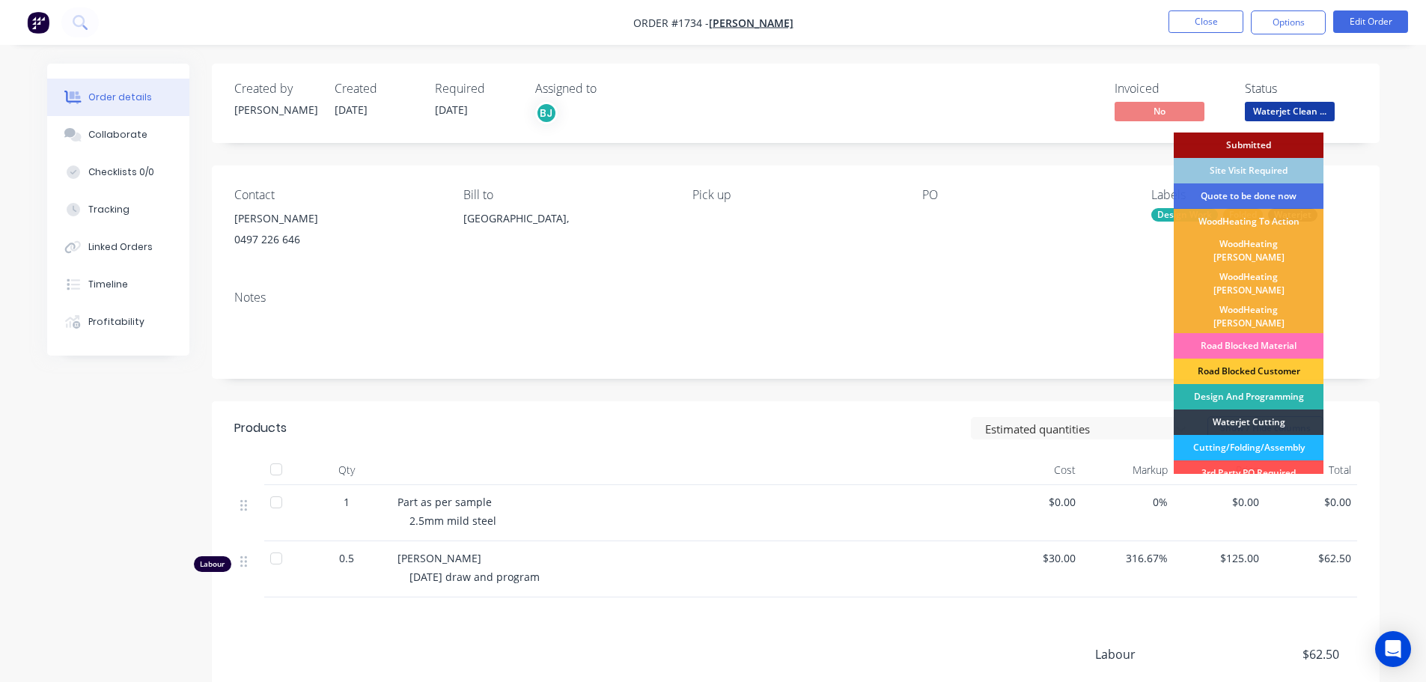
click at [1270, 435] on div "Cutting/Folding/Assembly" at bounding box center [1248, 447] width 150 height 25
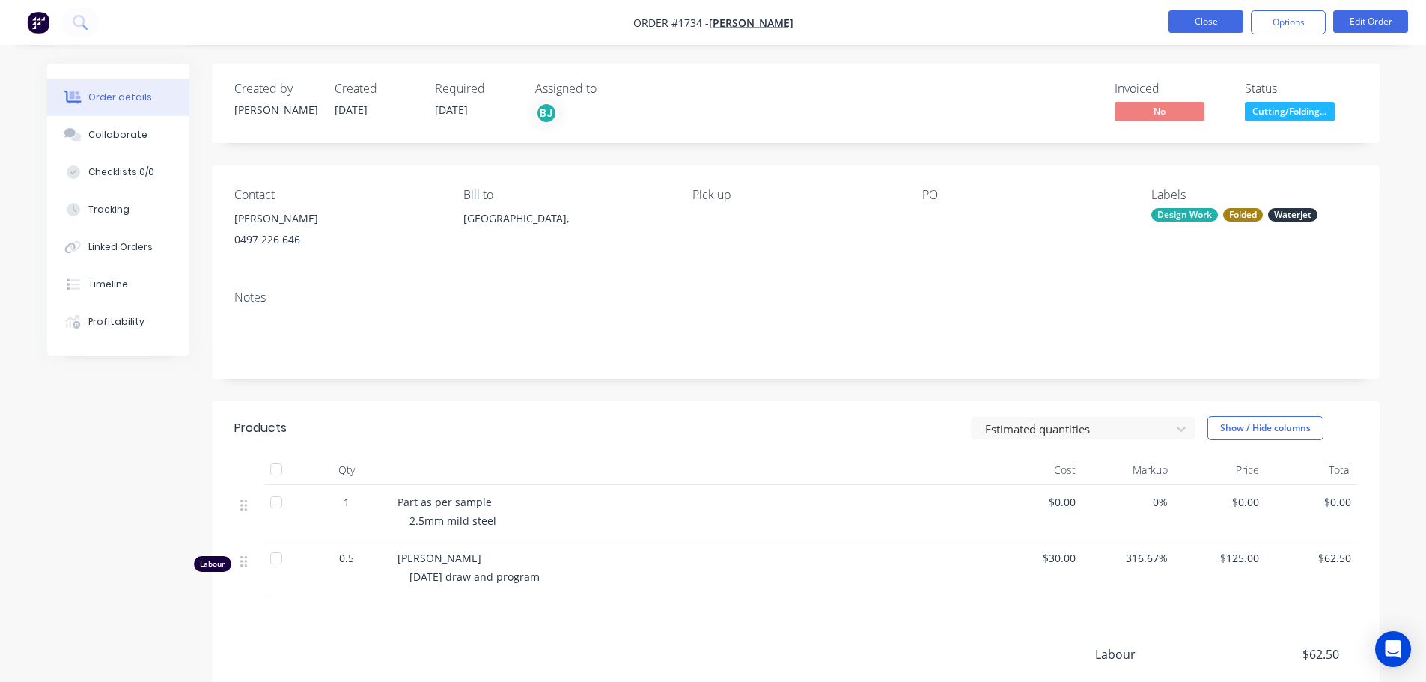
click at [1186, 20] on button "Close" at bounding box center [1205, 21] width 75 height 22
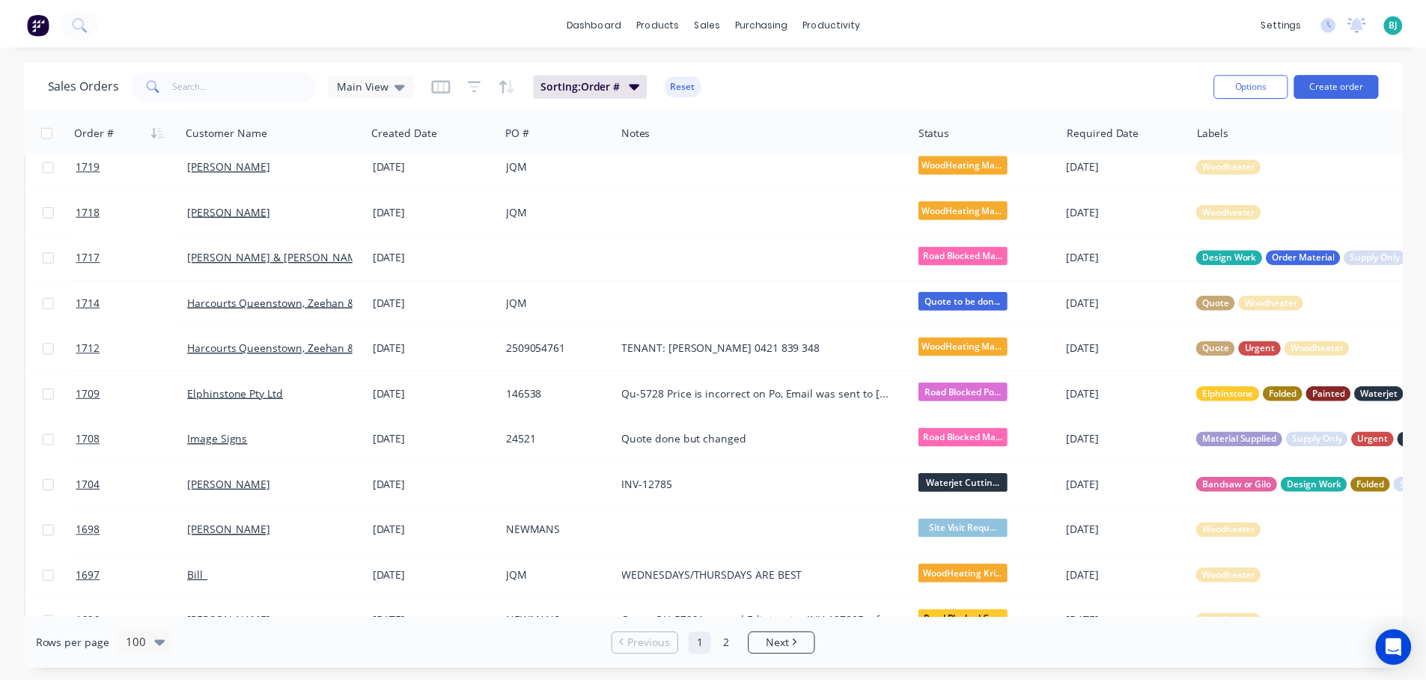
scroll to position [973, 0]
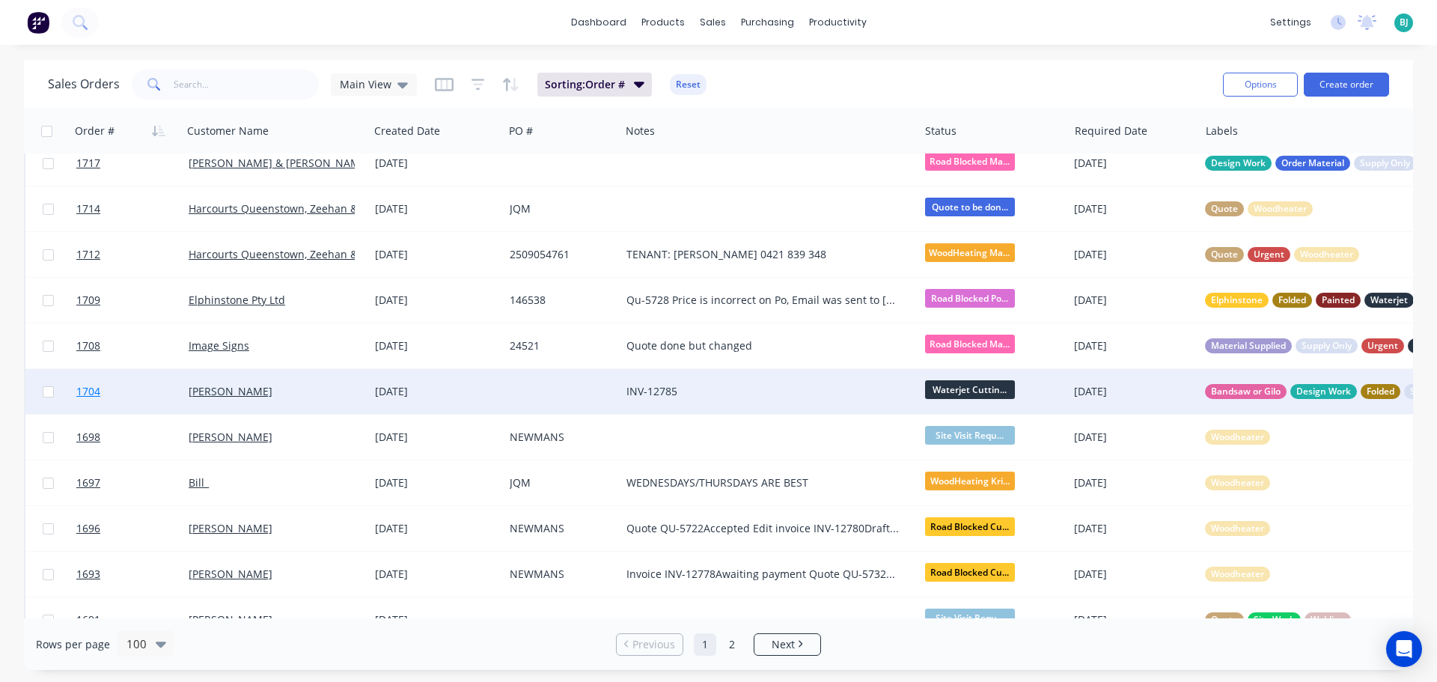
click at [156, 394] on link "1704" at bounding box center [132, 391] width 112 height 45
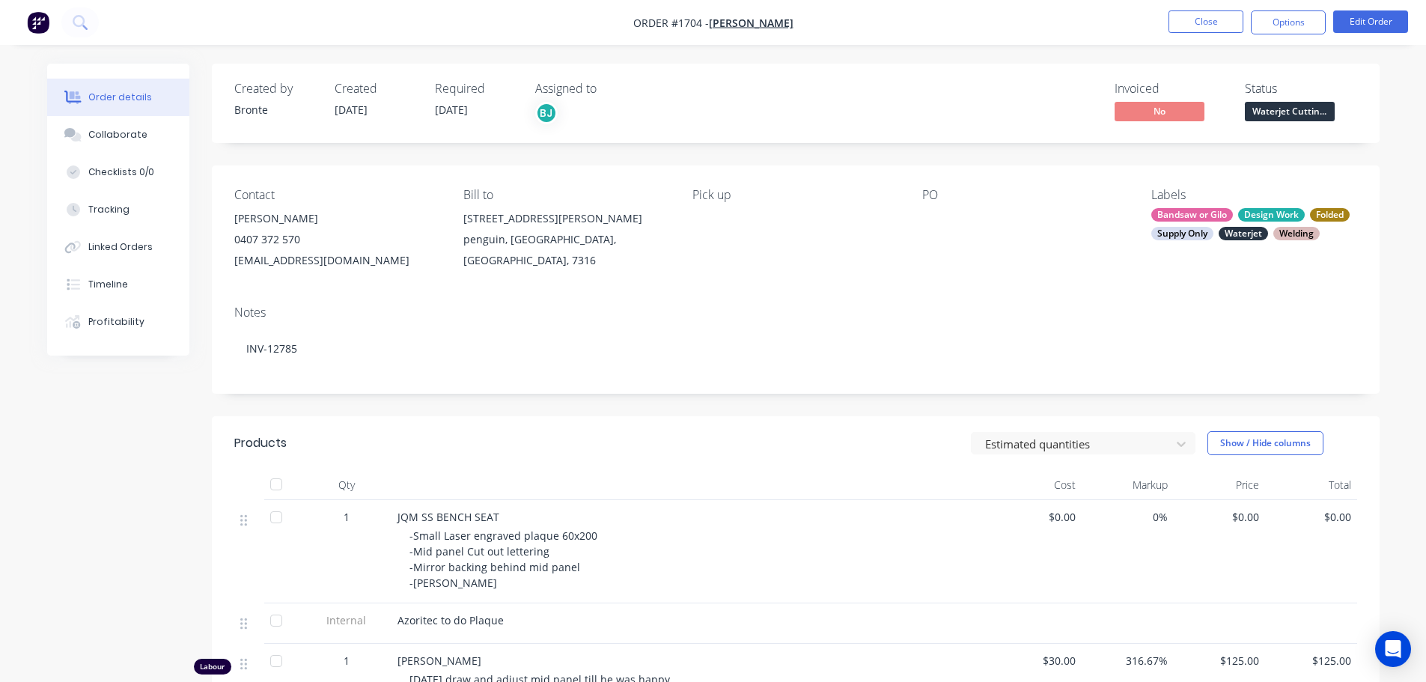
click at [1286, 112] on span "Waterjet Cuttin..." at bounding box center [1290, 111] width 90 height 19
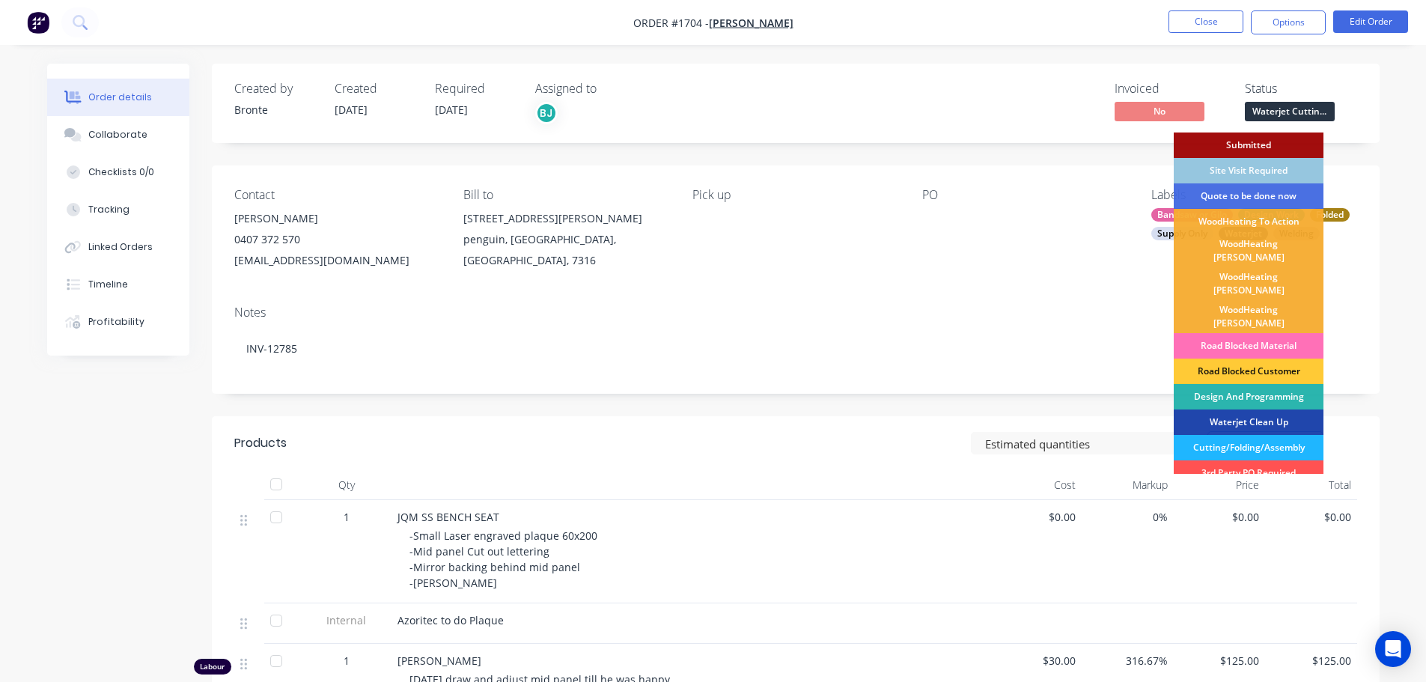
click at [1262, 435] on div "Cutting/Folding/Assembly" at bounding box center [1248, 447] width 150 height 25
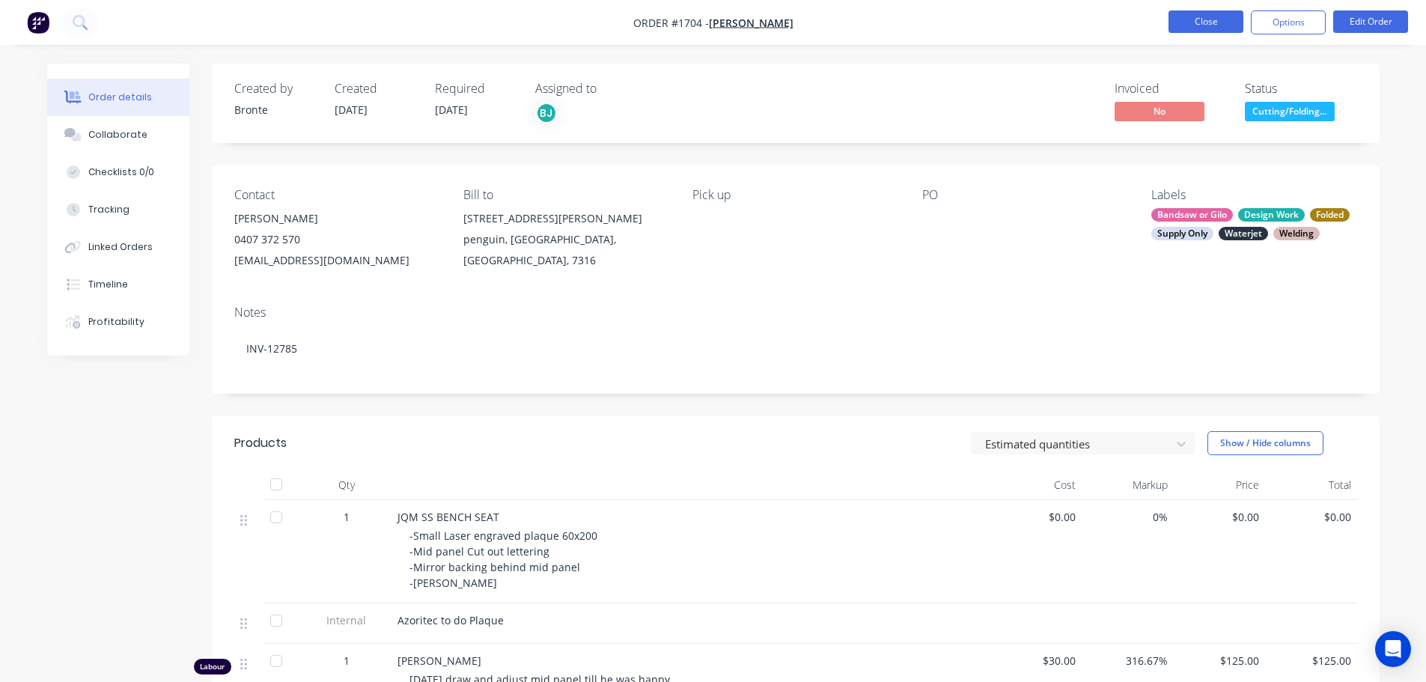
click at [1203, 24] on button "Close" at bounding box center [1205, 21] width 75 height 22
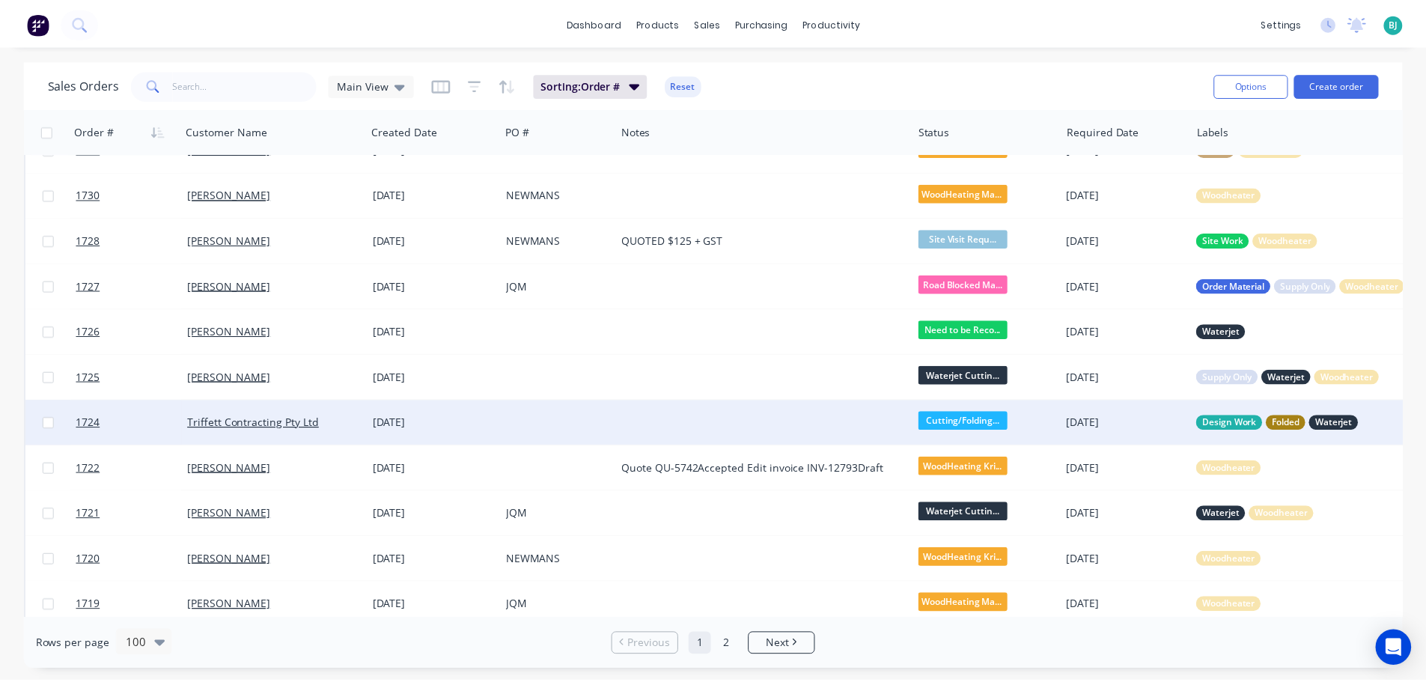
scroll to position [449, 0]
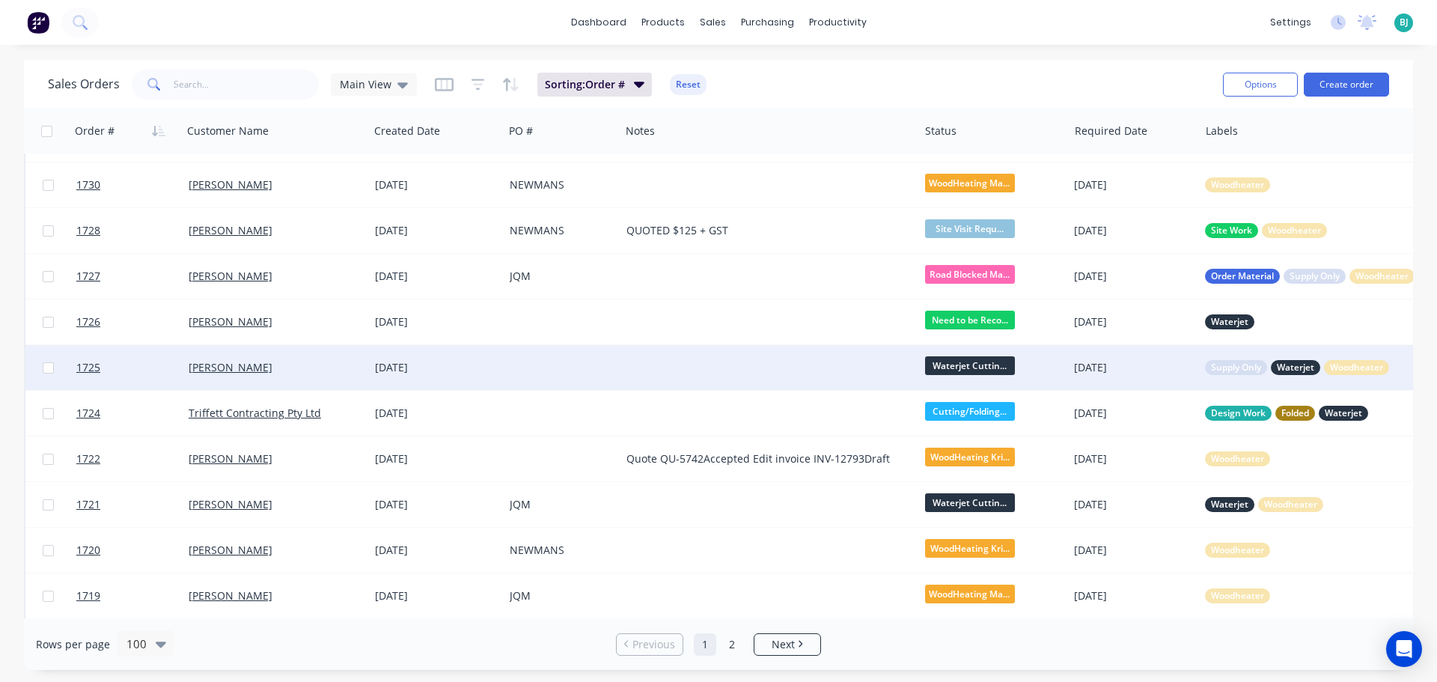
click at [322, 374] on div "[PERSON_NAME]" at bounding box center [272, 367] width 166 height 15
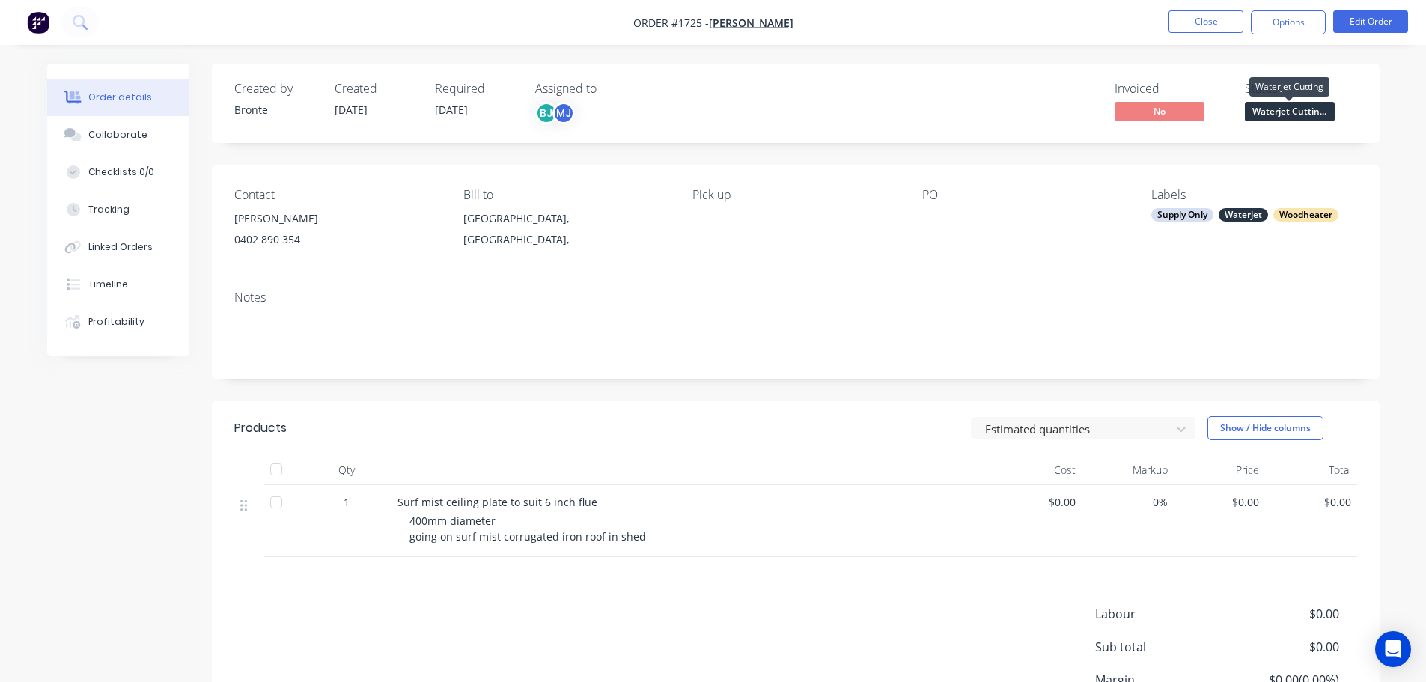
click at [1316, 114] on span "Waterjet Cuttin..." at bounding box center [1290, 111] width 90 height 19
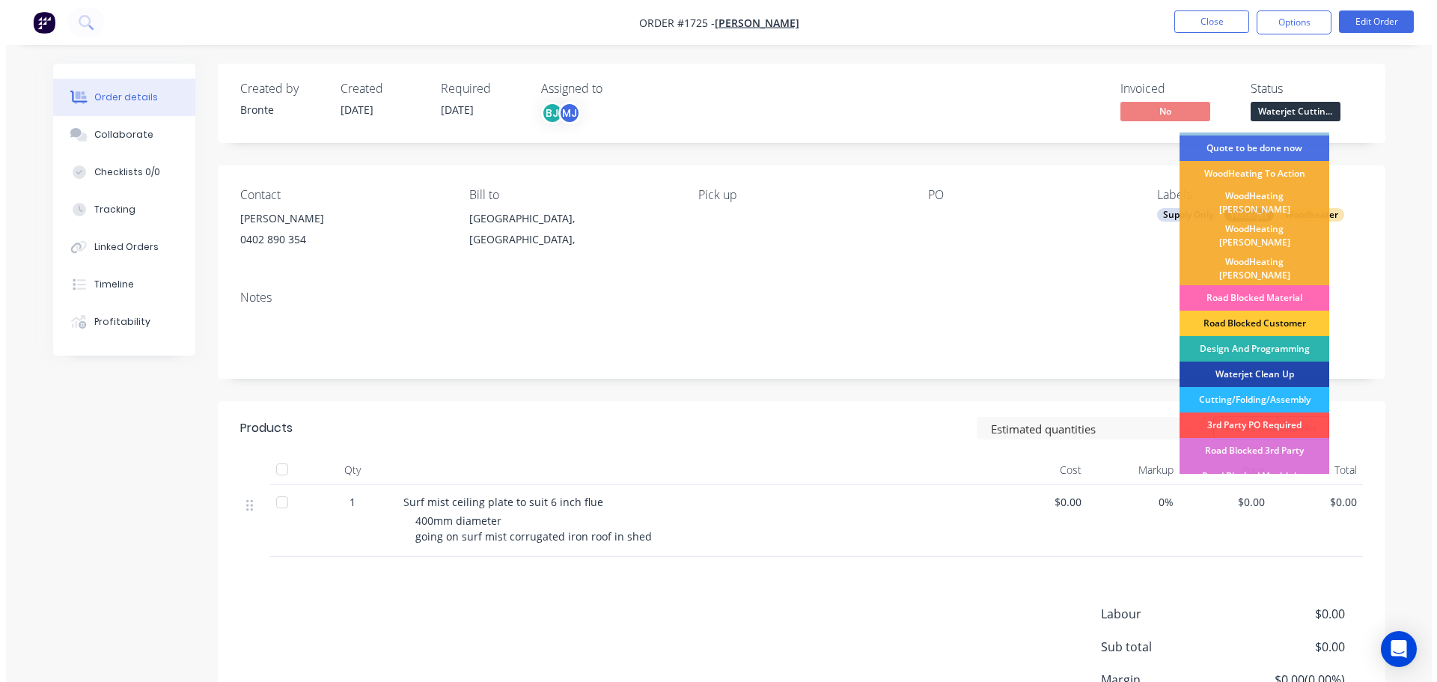
scroll to position [75, 0]
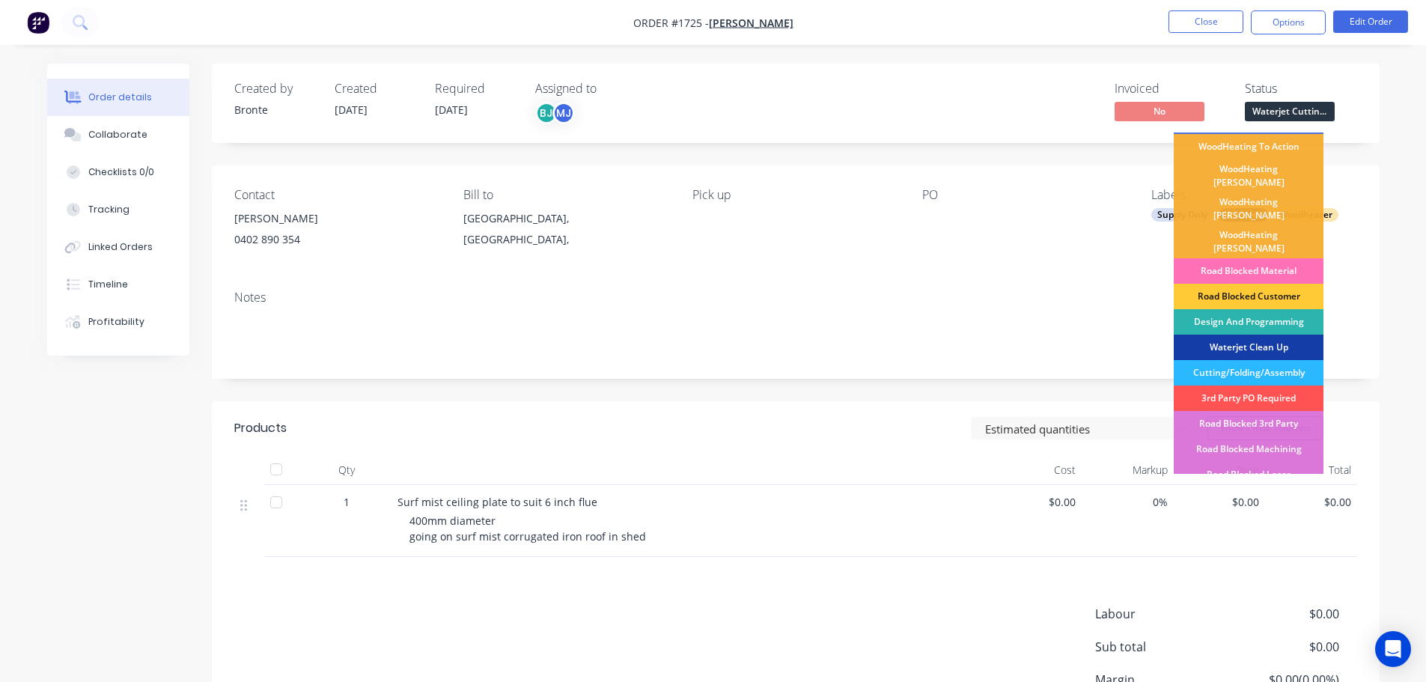
click at [1277, 335] on div "Waterjet Clean Up" at bounding box center [1248, 347] width 150 height 25
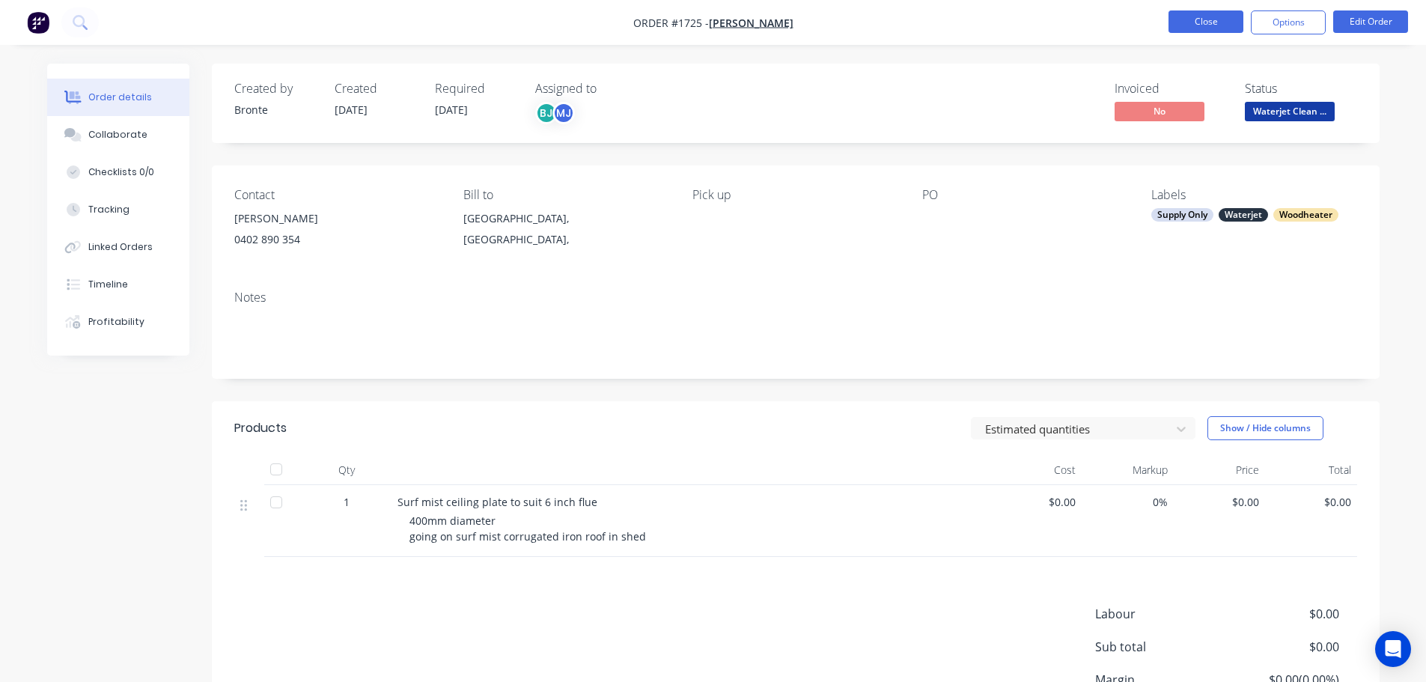
click at [1192, 18] on button "Close" at bounding box center [1205, 21] width 75 height 22
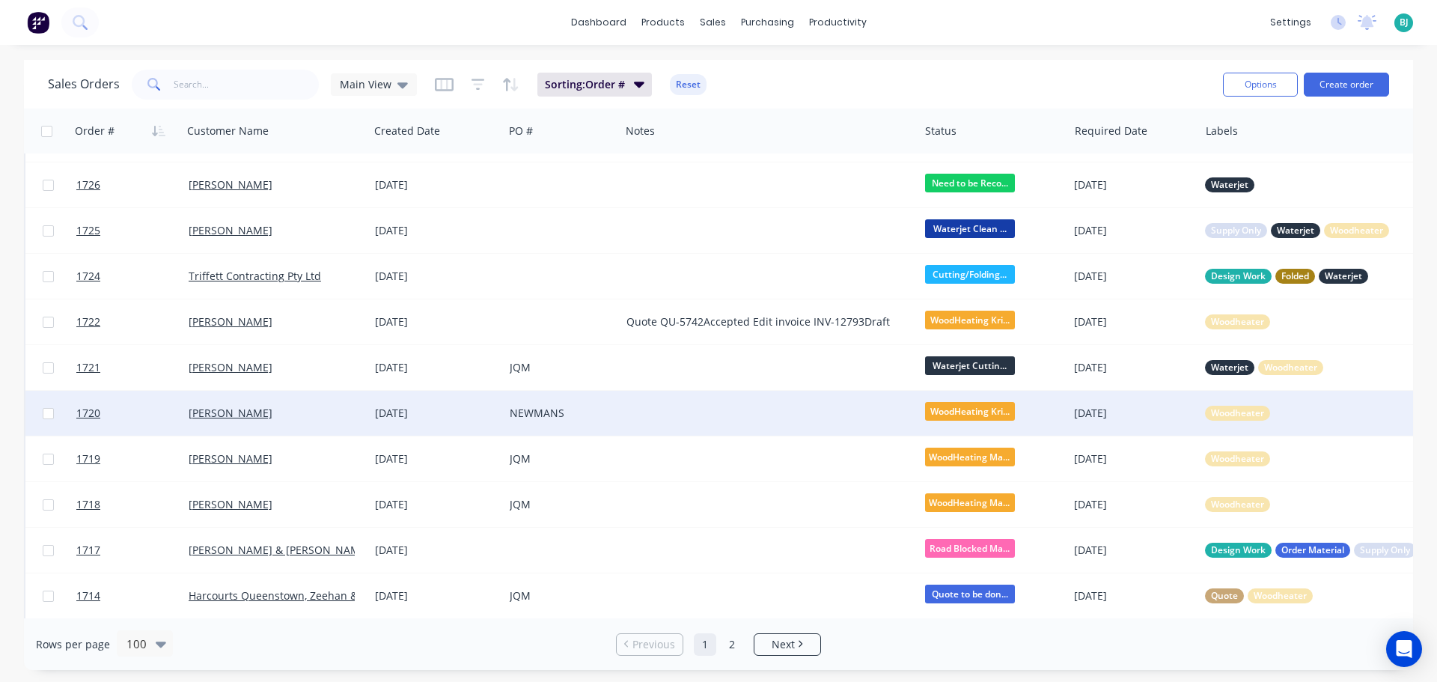
scroll to position [599, 0]
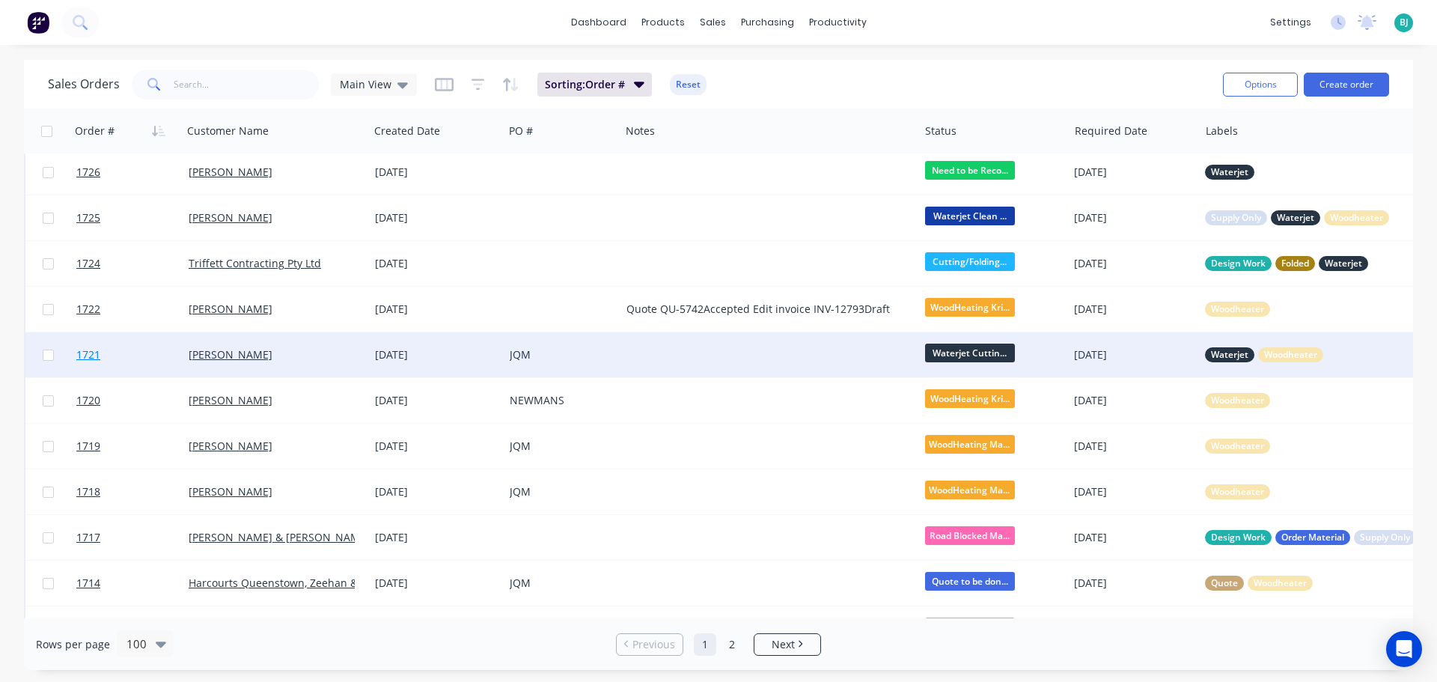
click at [153, 346] on link "1721" at bounding box center [132, 354] width 112 height 45
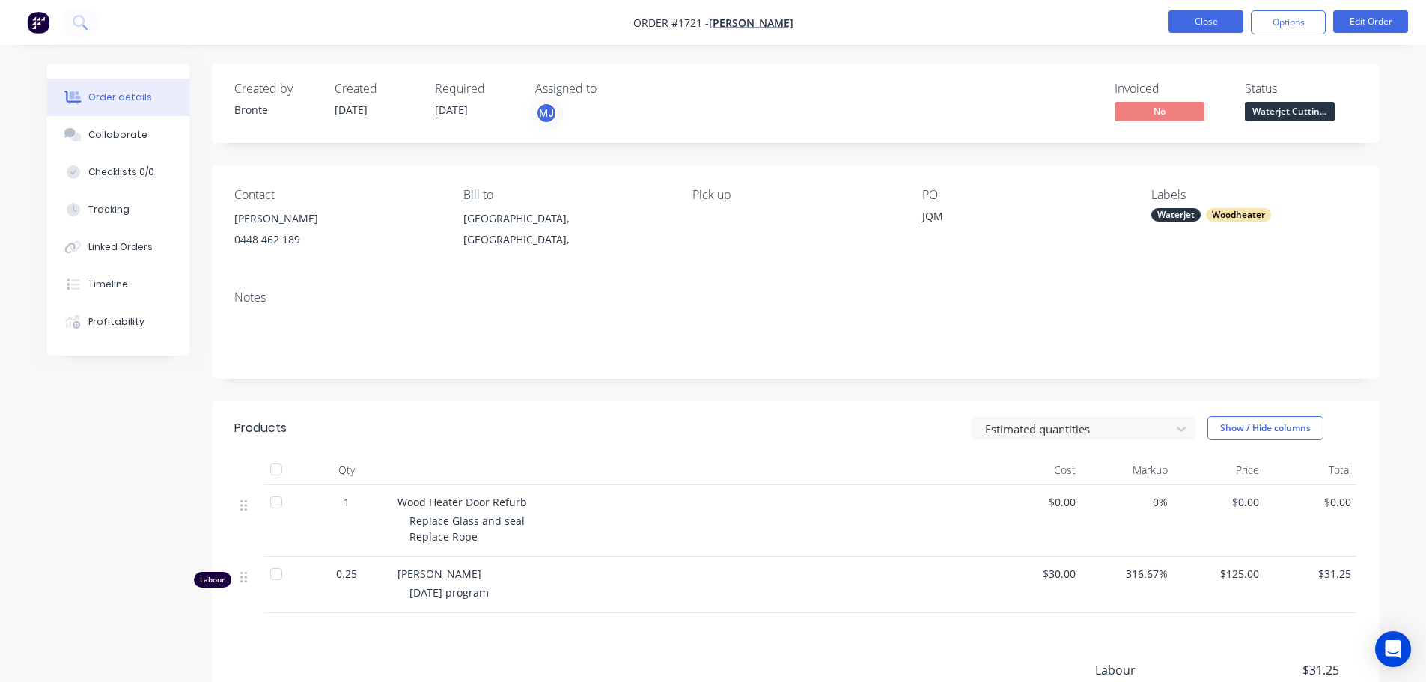
click at [1216, 16] on button "Close" at bounding box center [1205, 21] width 75 height 22
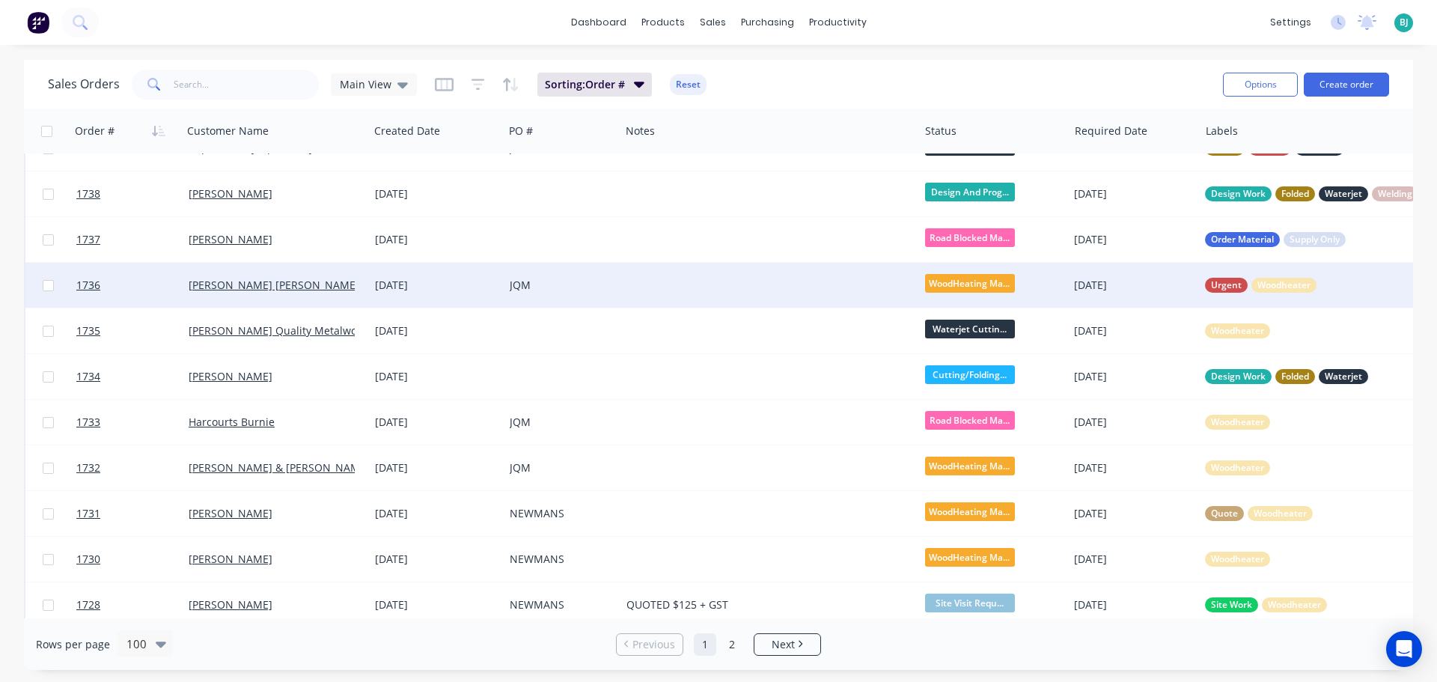
scroll to position [150, 0]
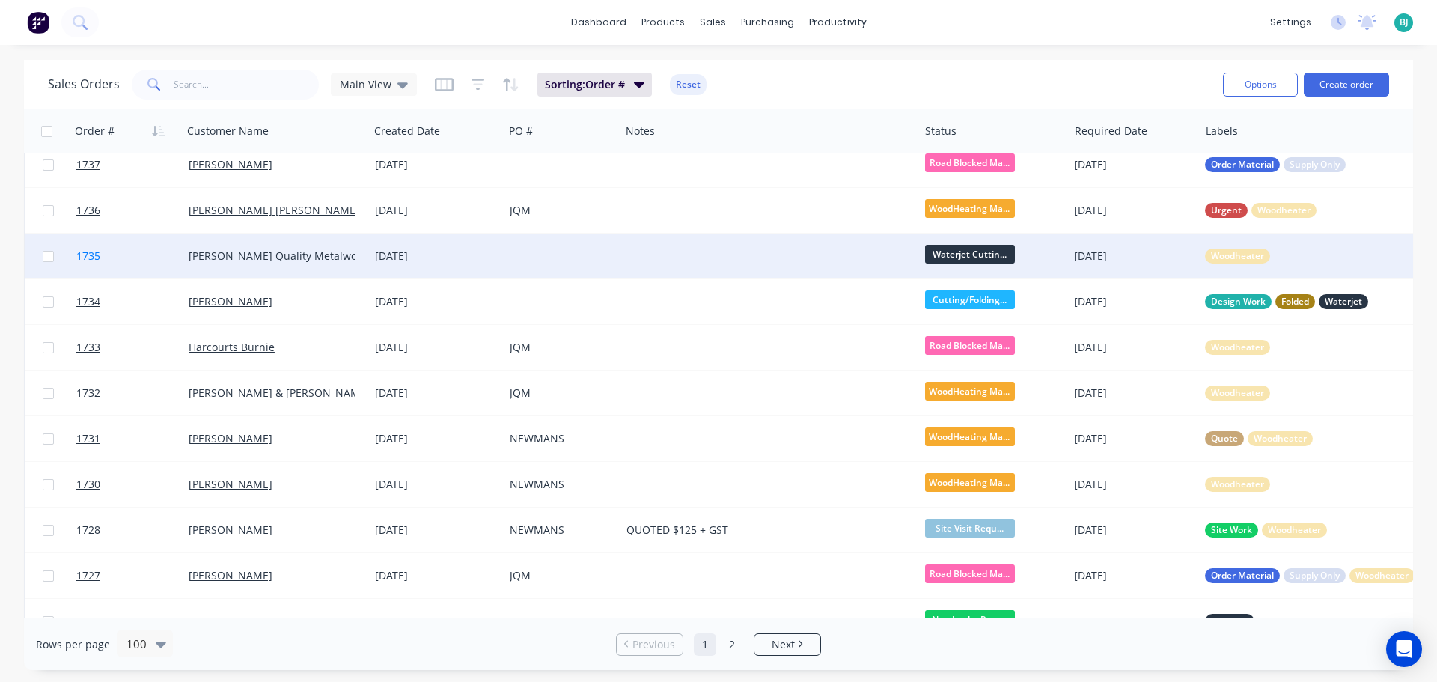
click at [151, 246] on link "1735" at bounding box center [132, 255] width 112 height 45
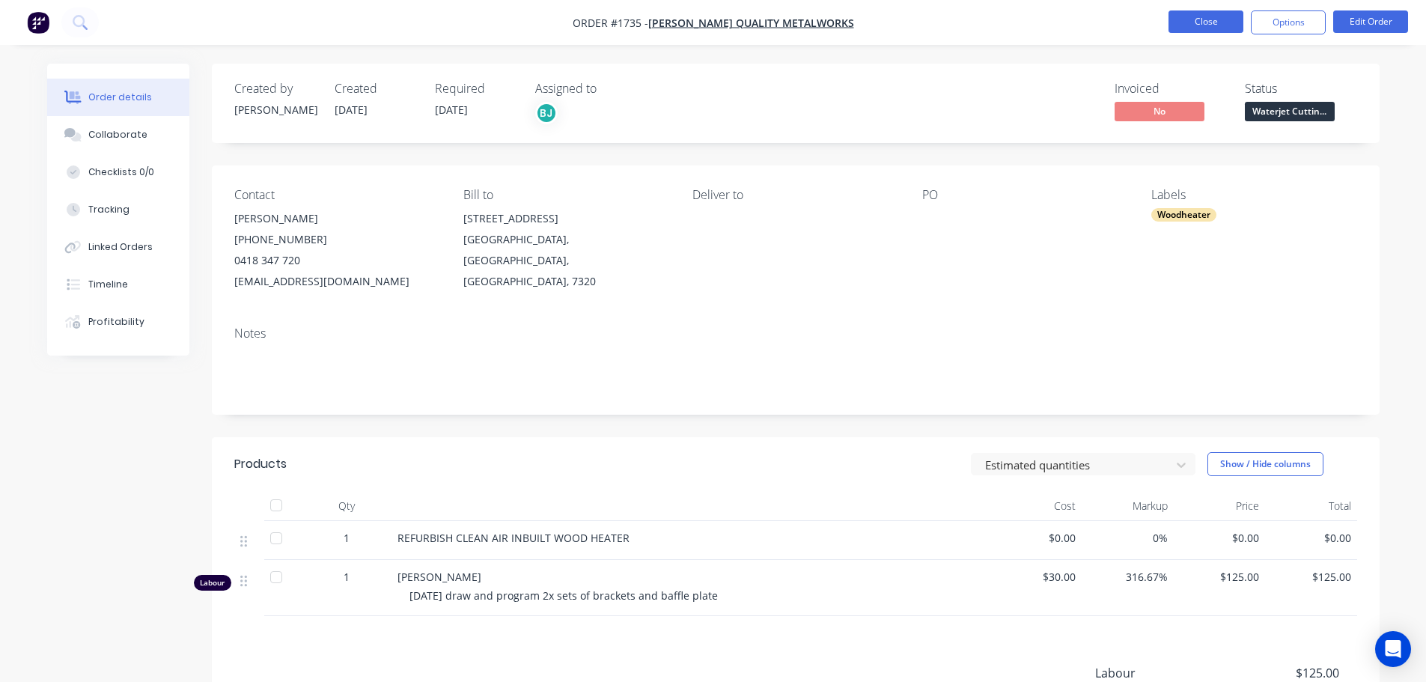
click at [1192, 18] on button "Close" at bounding box center [1205, 21] width 75 height 22
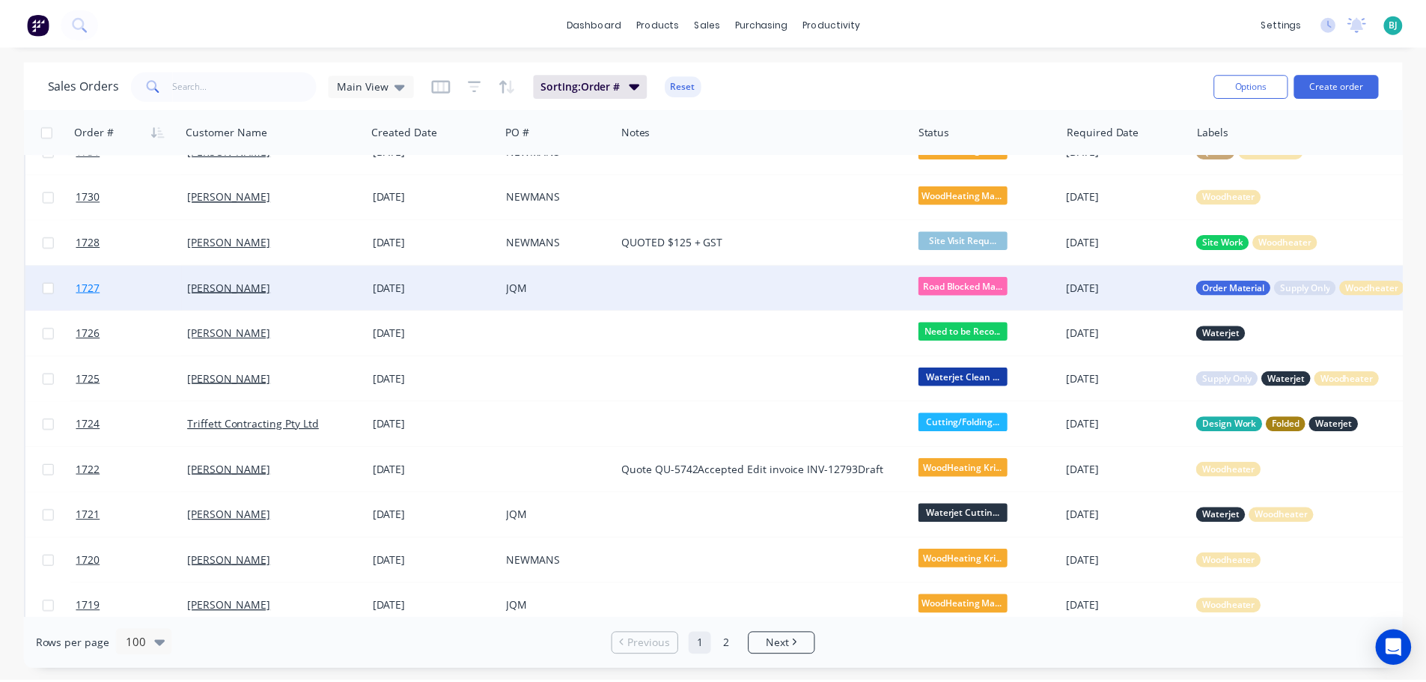
scroll to position [599, 0]
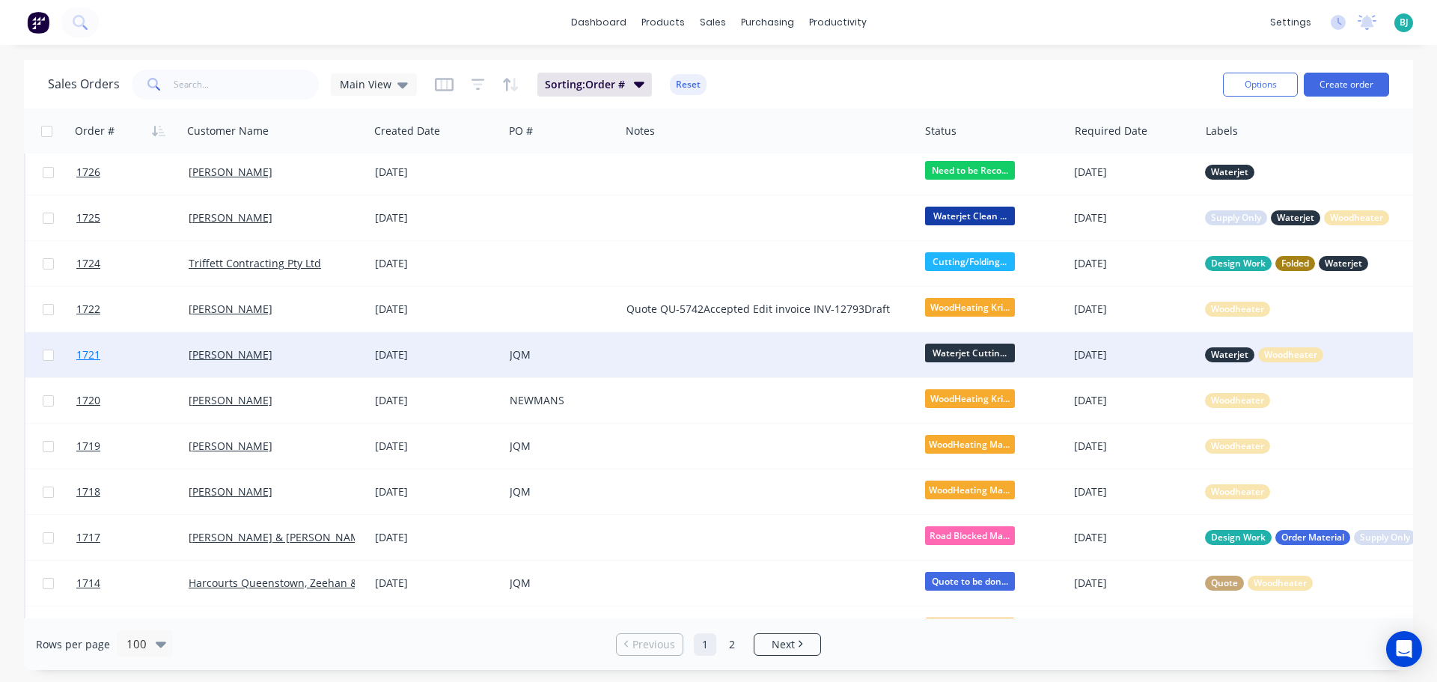
click at [152, 349] on link "1721" at bounding box center [132, 354] width 112 height 45
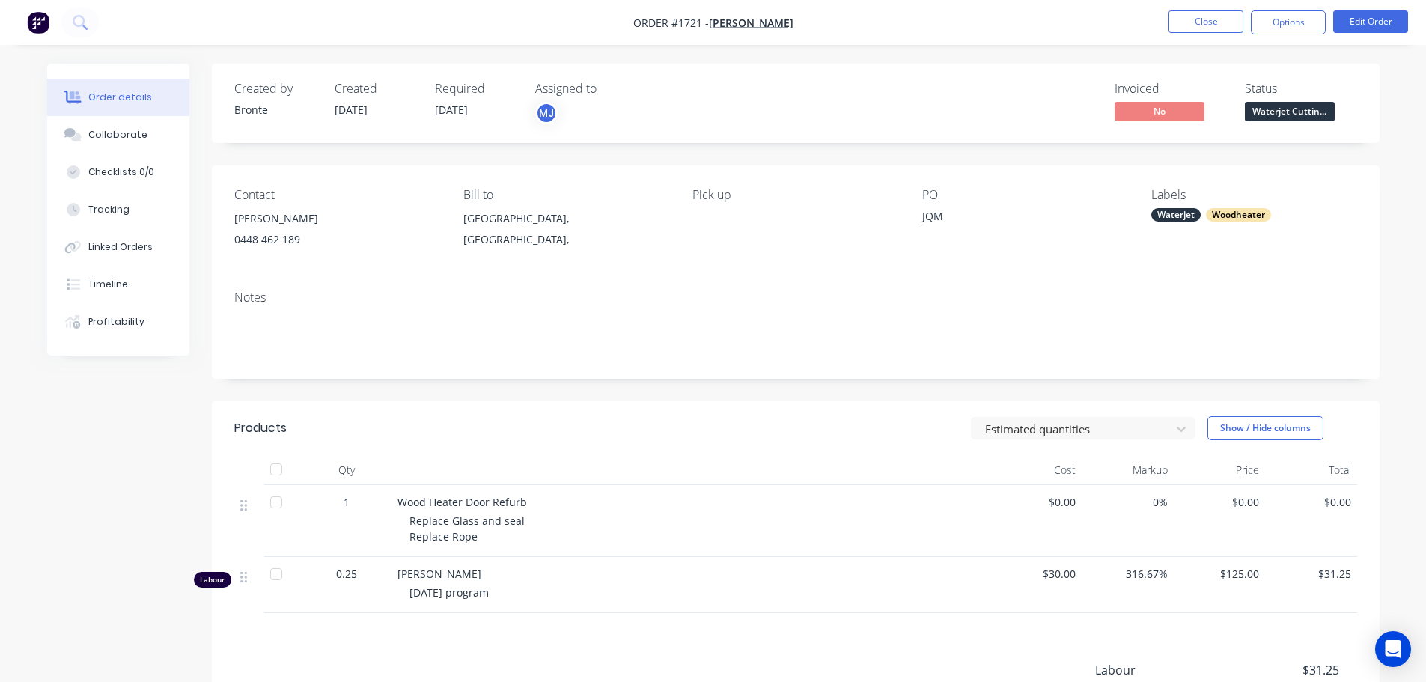
click at [1331, 113] on span "Waterjet Cuttin..." at bounding box center [1290, 111] width 90 height 19
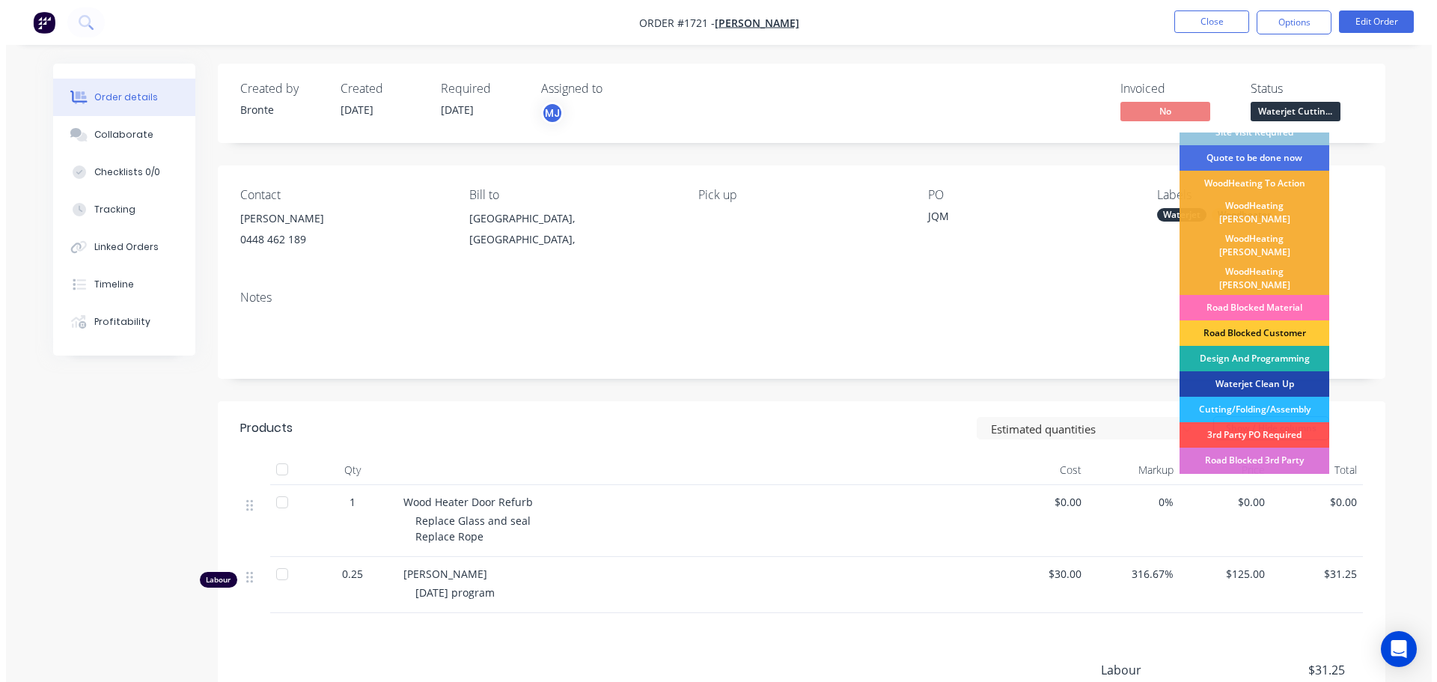
scroll to position [75, 0]
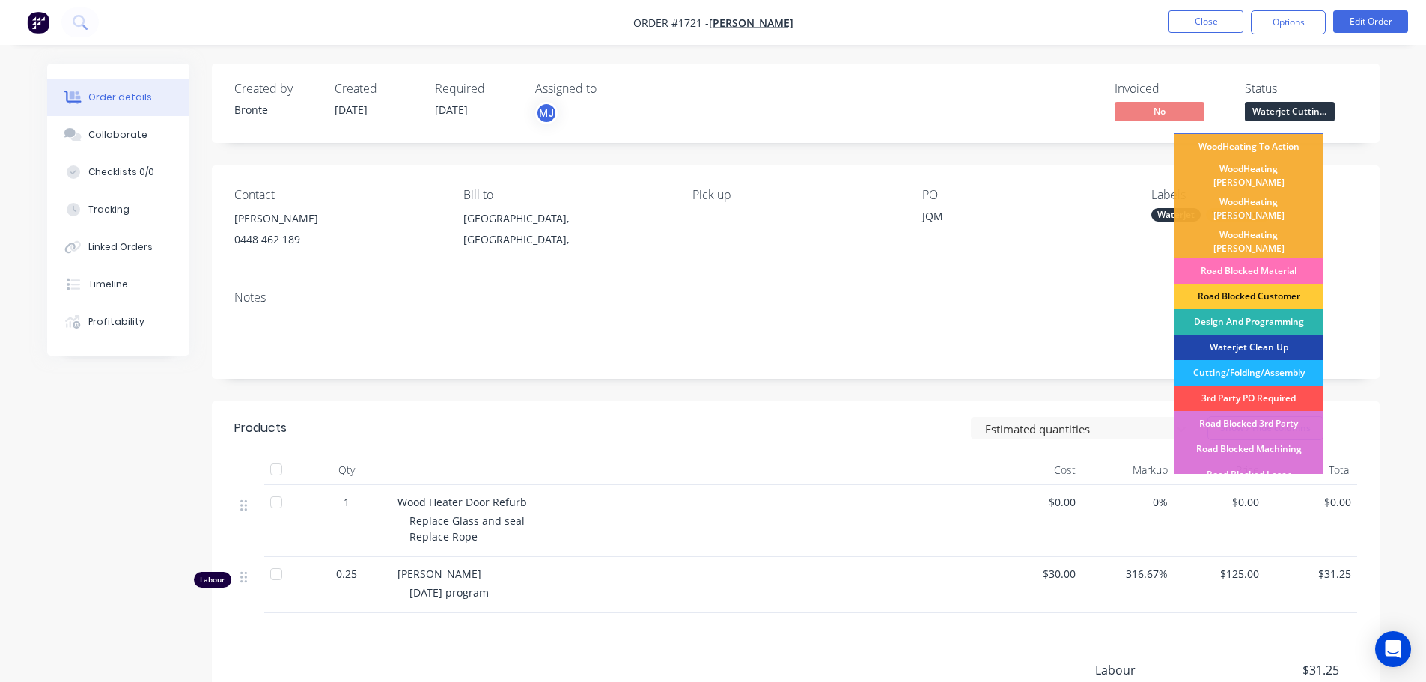
click at [1283, 360] on div "Cutting/Folding/Assembly" at bounding box center [1248, 372] width 150 height 25
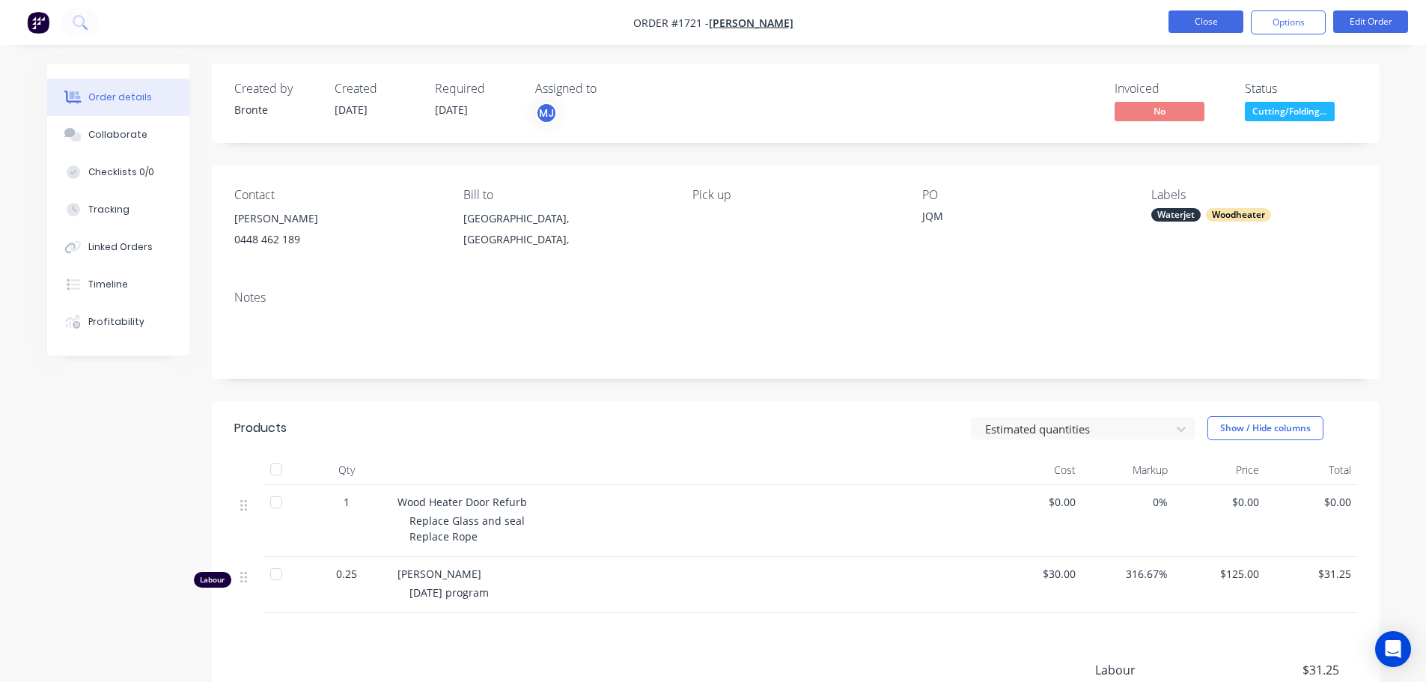
click at [1189, 23] on button "Close" at bounding box center [1205, 21] width 75 height 22
